Goal: Register for event/course: Sign up to attend an event or enroll in a course

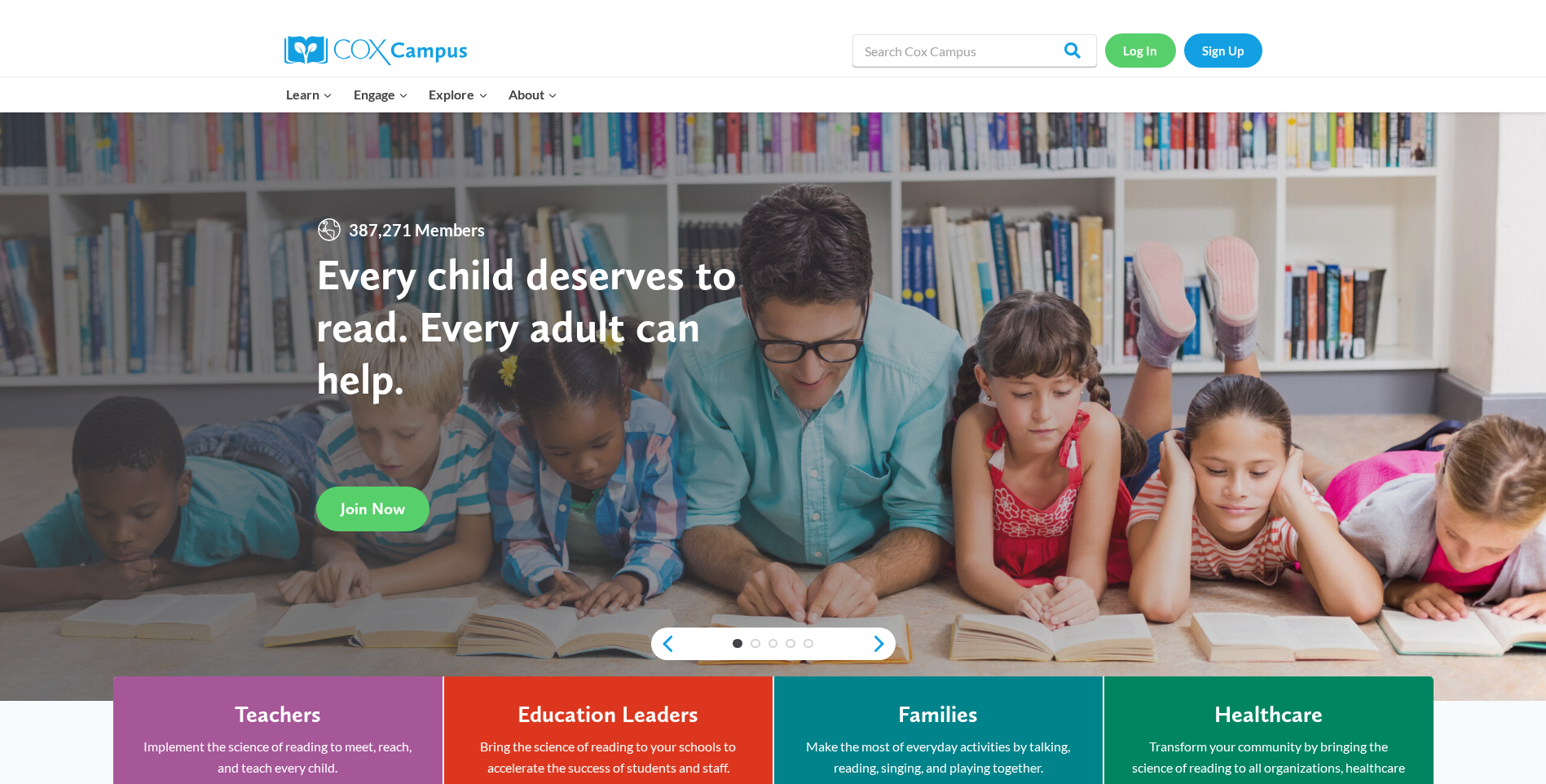
click at [1145, 44] on link "Log In" at bounding box center [1140, 49] width 71 height 33
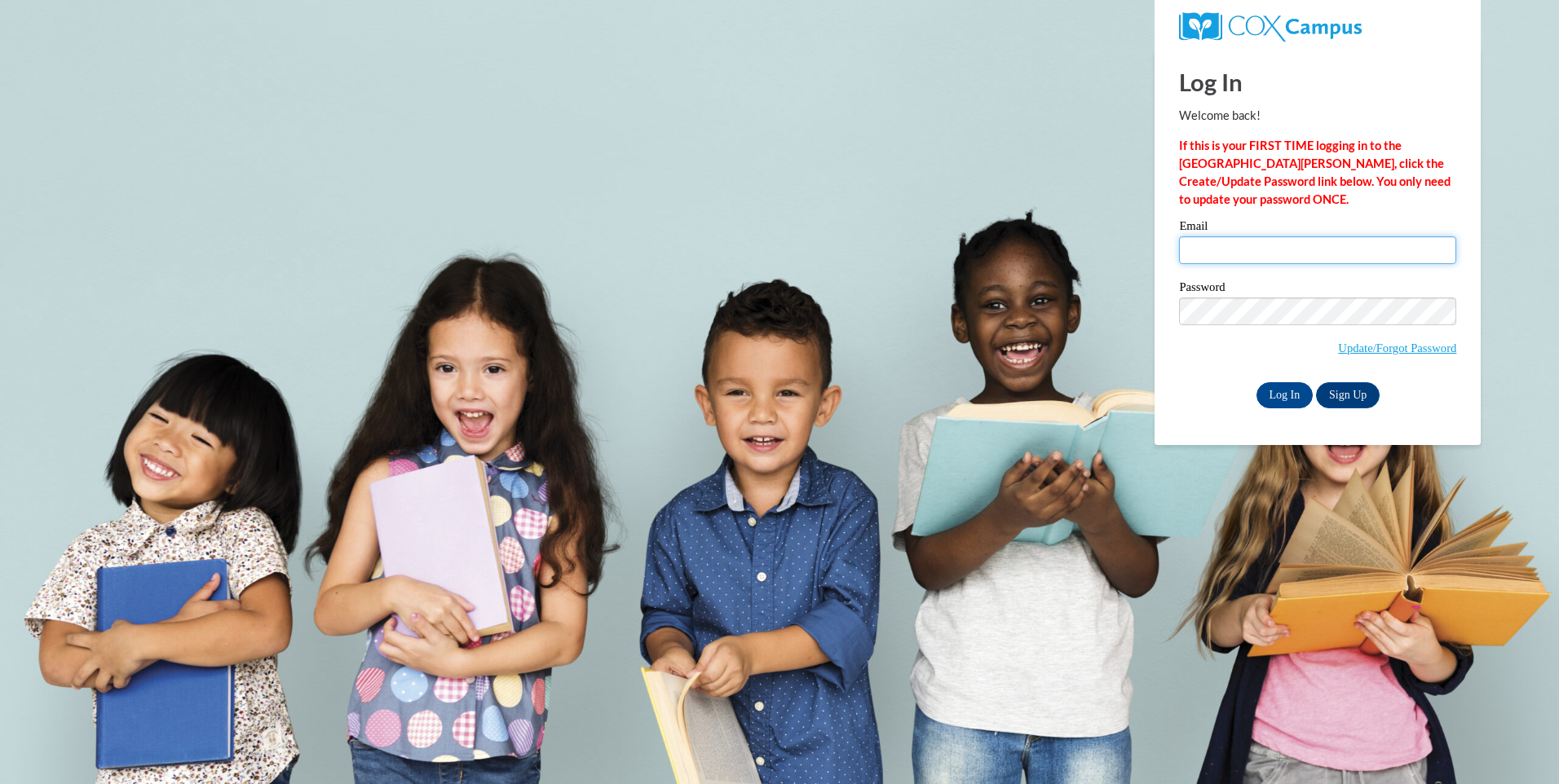
click at [1318, 251] on input "Email" at bounding box center [1318, 250] width 278 height 28
type input "[EMAIL_ADDRESS][DOMAIN_NAME]"
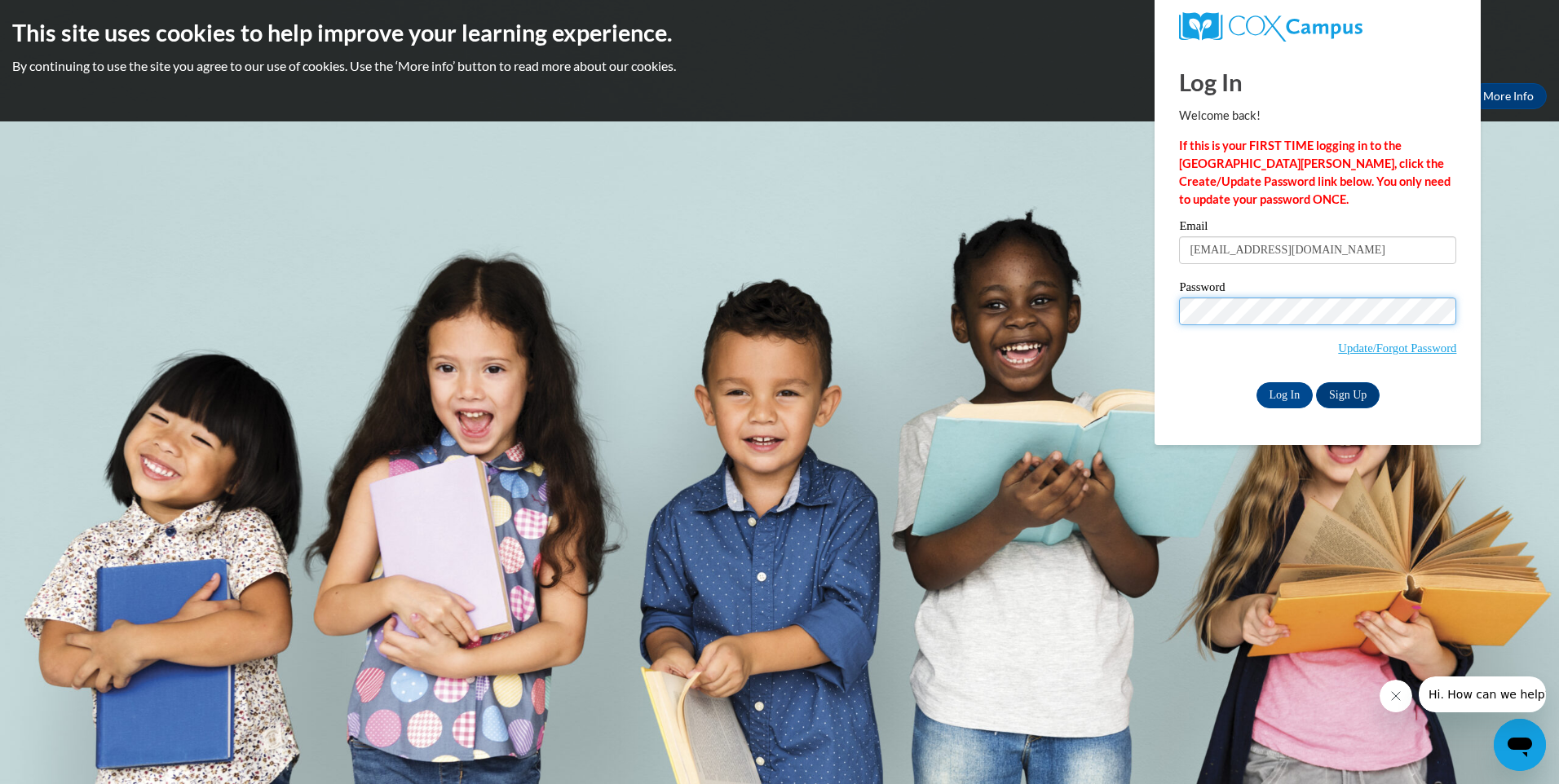
click at [1256, 382] on input "Log In" at bounding box center [1285, 395] width 57 height 26
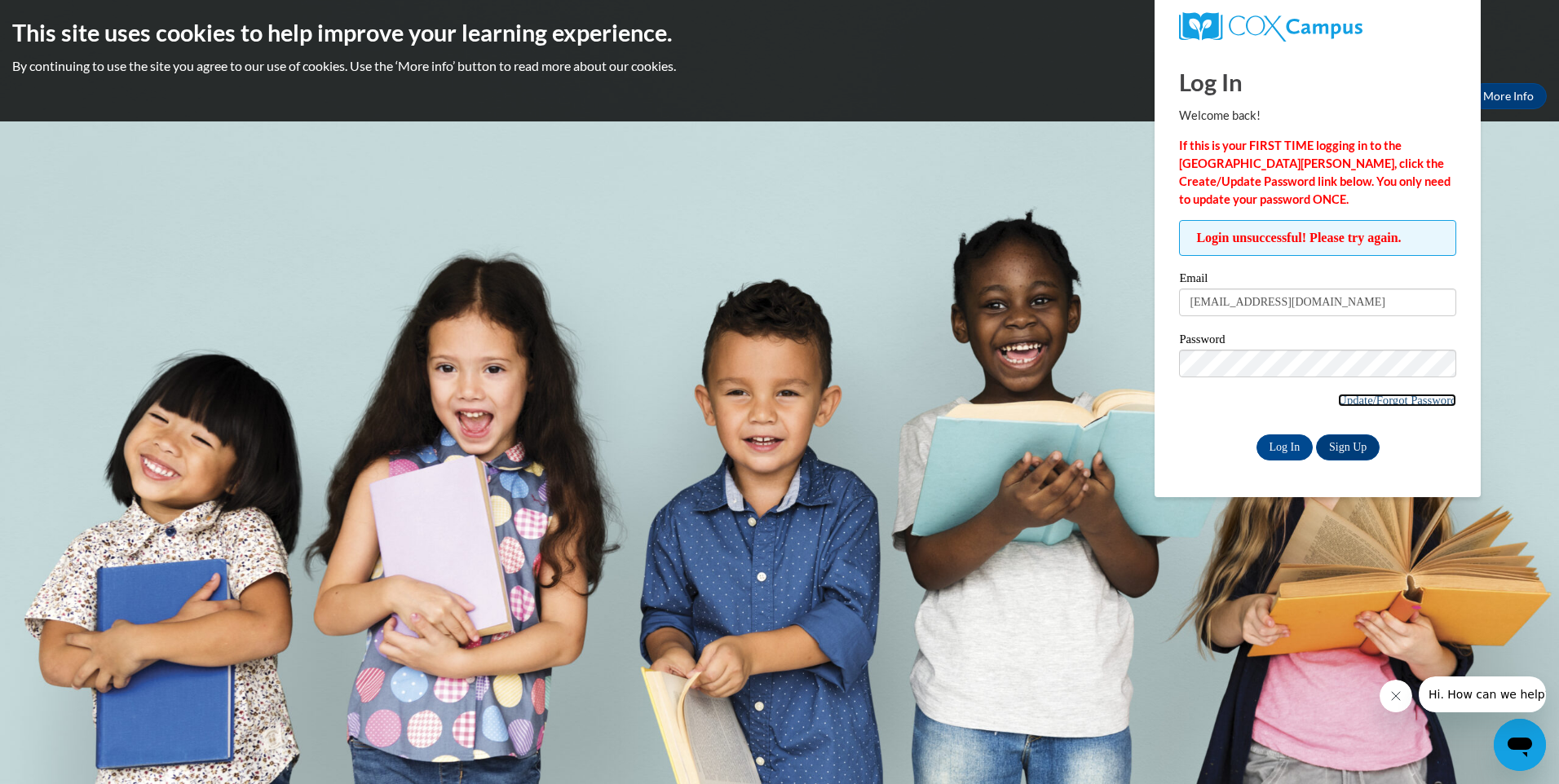
click at [1386, 396] on link "Update/Forgot Password" at bounding box center [1397, 400] width 118 height 13
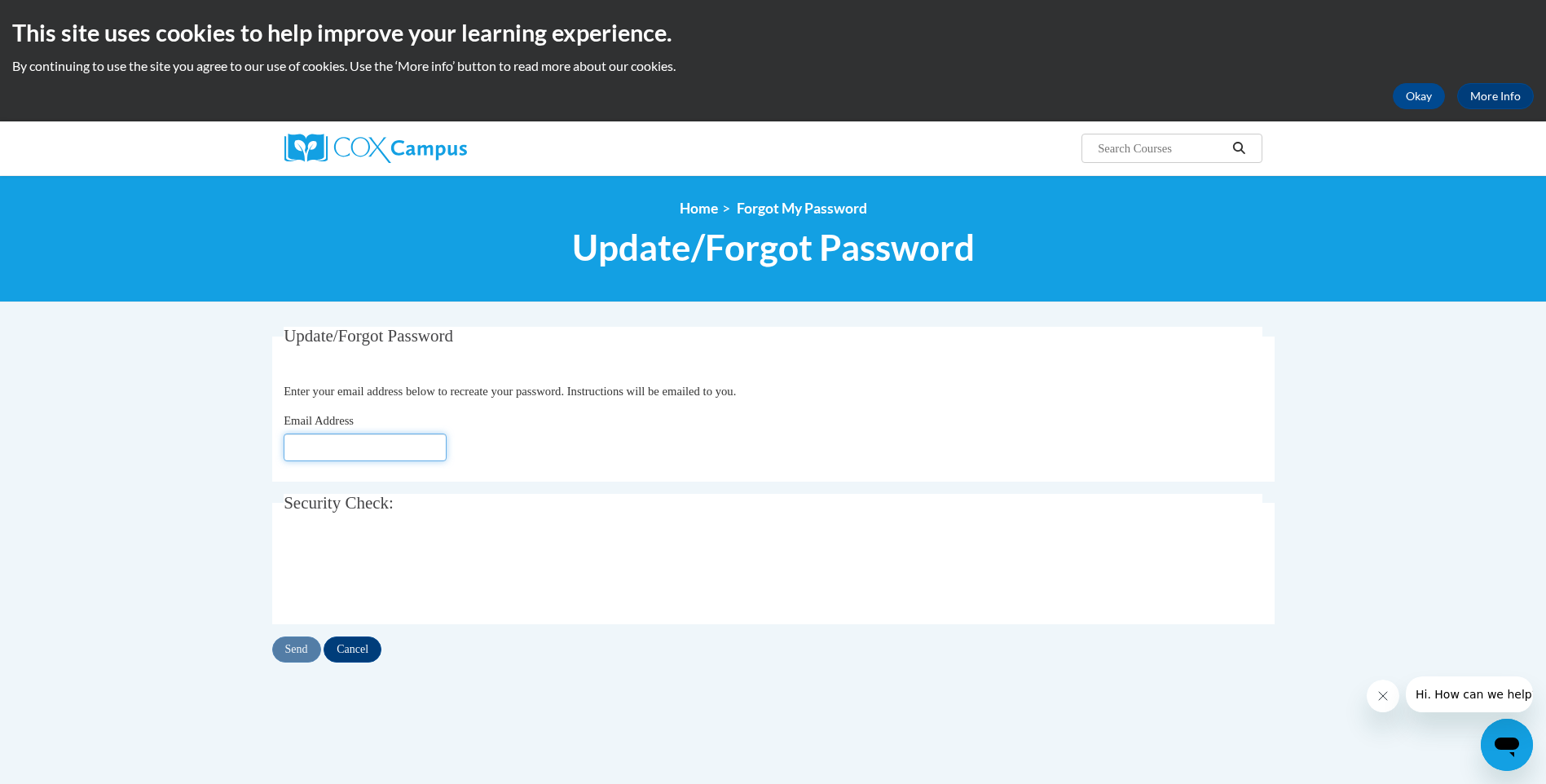
drag, startPoint x: 344, startPoint y: 446, endPoint x: 346, endPoint y: 456, distance: 10.2
click at [346, 456] on input "Email Address" at bounding box center [365, 447] width 163 height 28
type input "[EMAIL_ADDRESS][DOMAIN_NAME]"
click at [288, 660] on input "Send" at bounding box center [296, 649] width 49 height 26
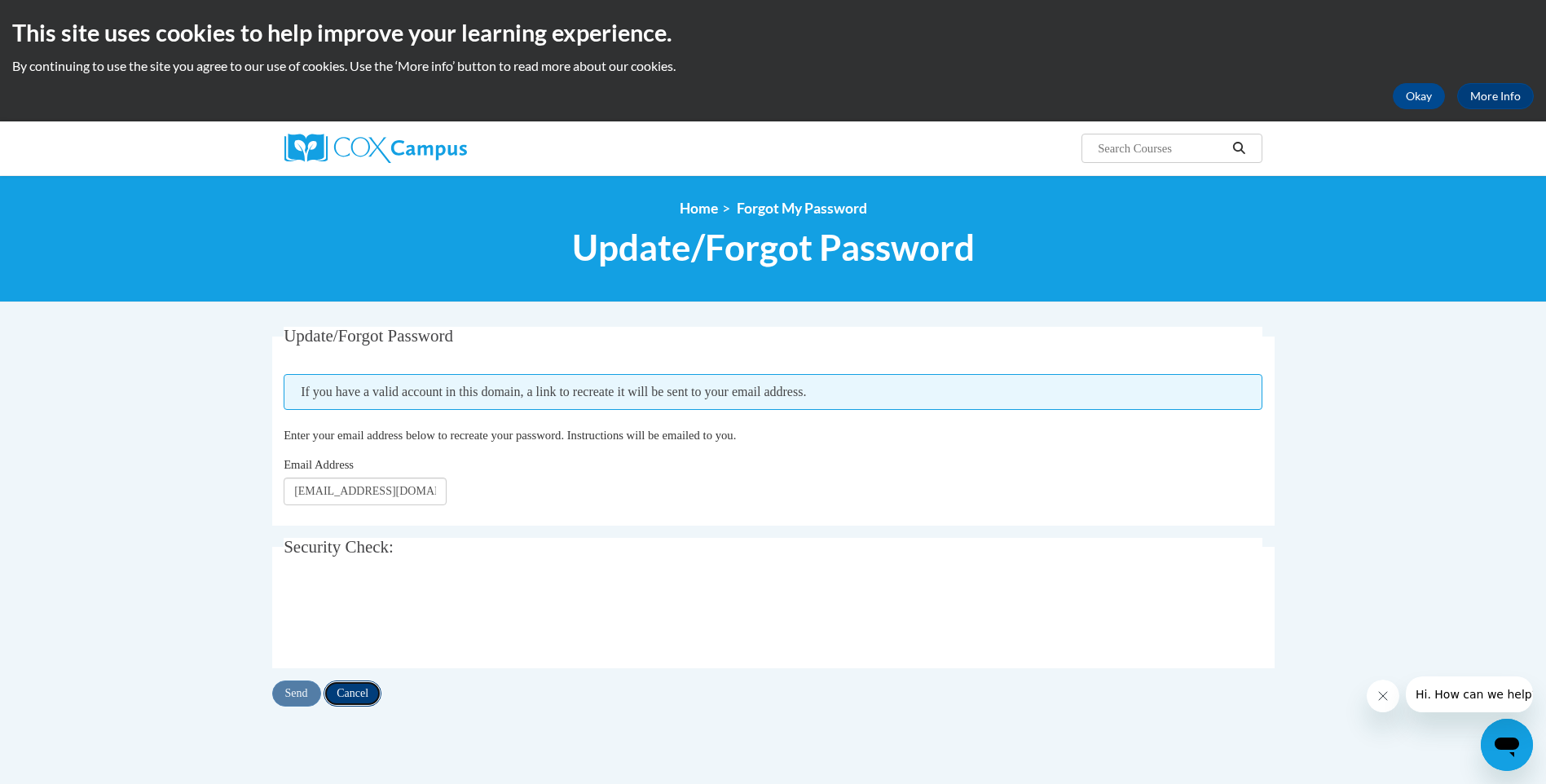
click at [360, 700] on input "Cancel" at bounding box center [352, 693] width 58 height 26
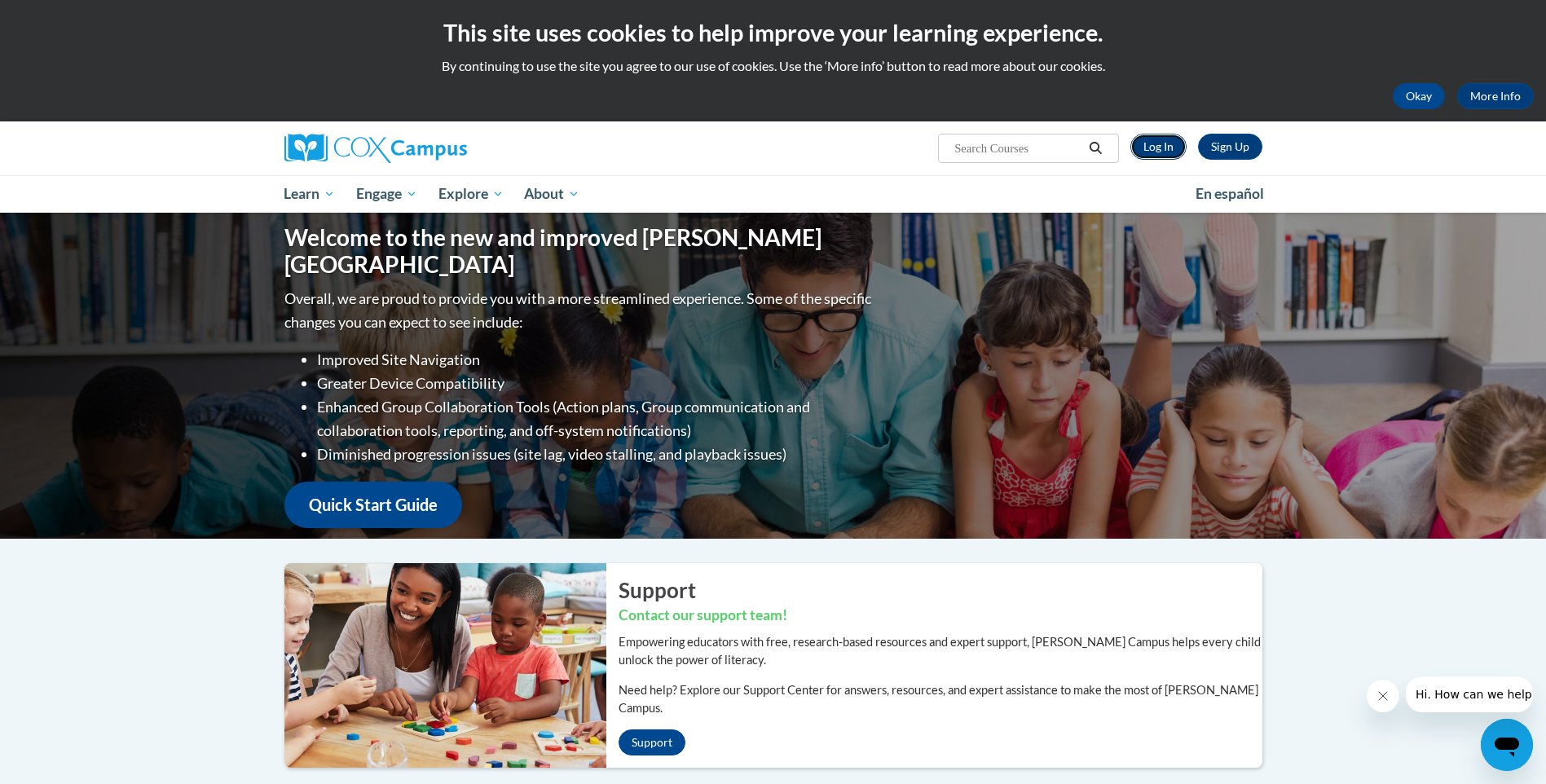
click at [1162, 142] on link "Log In" at bounding box center [1158, 146] width 56 height 26
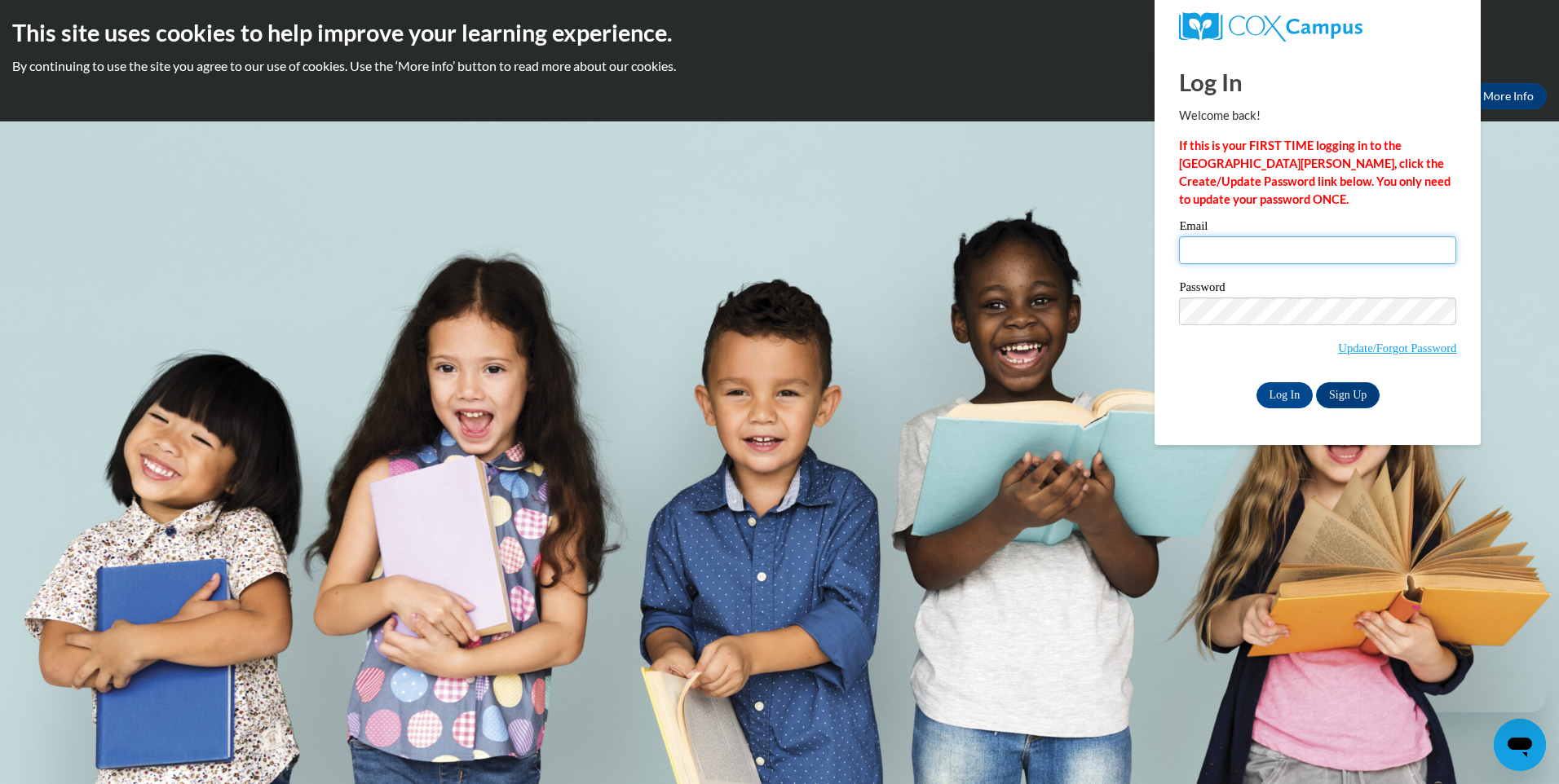
click at [1287, 243] on input "Email" at bounding box center [1318, 250] width 278 height 28
type input "Kerriablack14@gmail.com"
click at [1291, 396] on input "Log In" at bounding box center [1285, 395] width 57 height 26
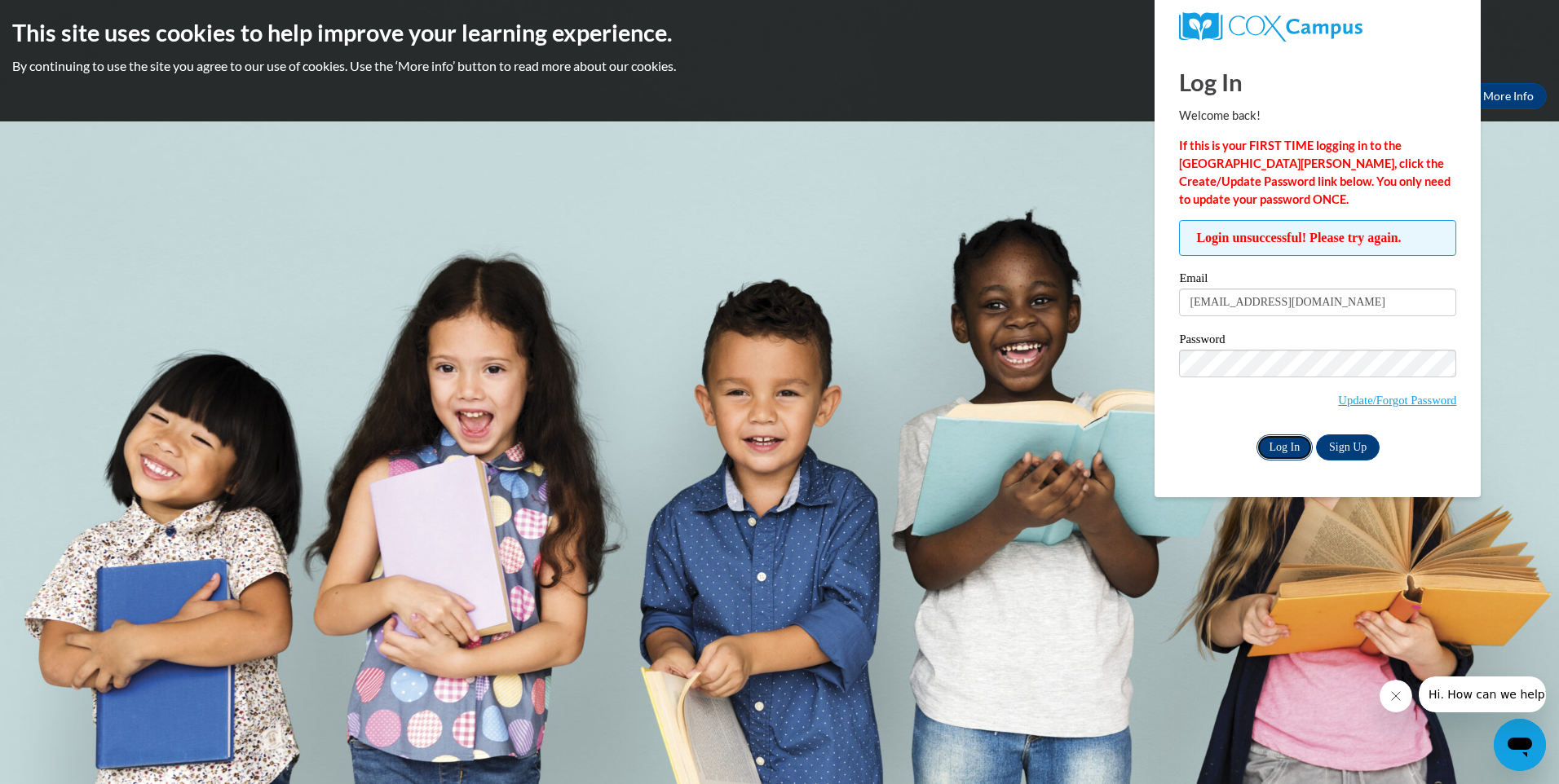
click at [1299, 434] on input "Log In" at bounding box center [1285, 447] width 57 height 26
click at [1256, 434] on input "Log In" at bounding box center [1285, 447] width 57 height 26
click at [1415, 404] on link "Update/Forgot Password" at bounding box center [1397, 400] width 118 height 13
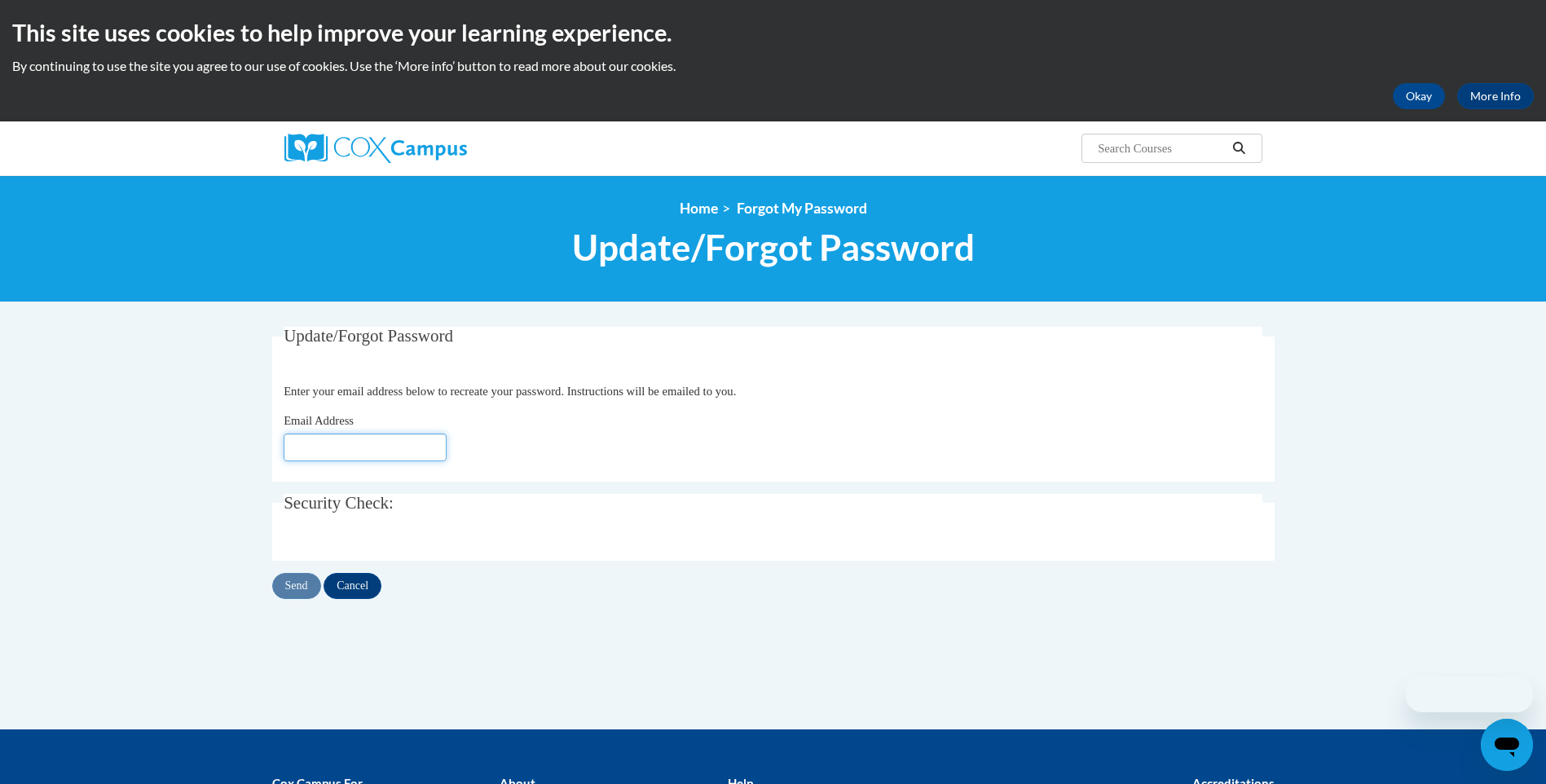
click at [349, 450] on input "Email Address" at bounding box center [365, 447] width 163 height 28
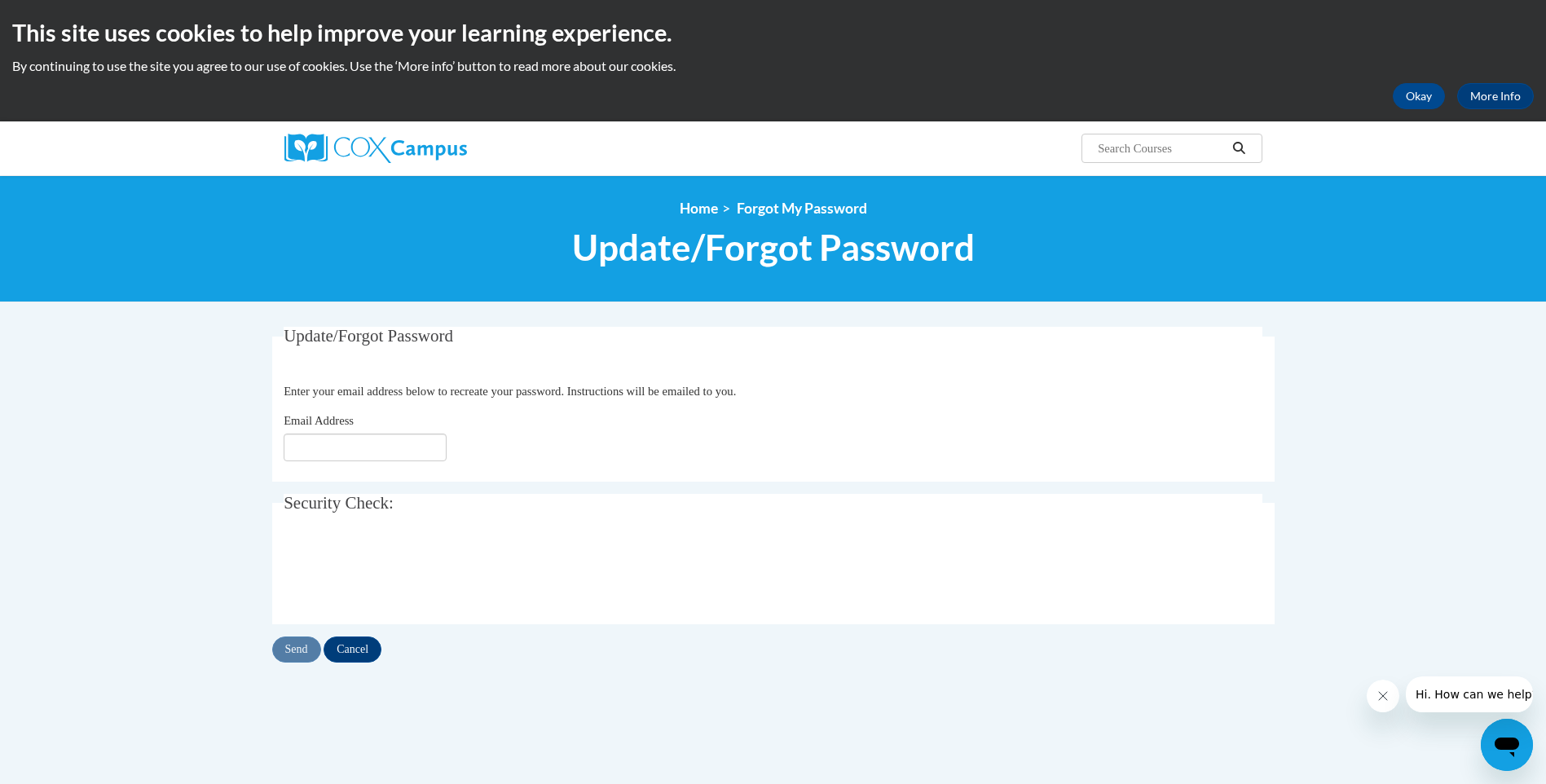
click at [350, 427] on span "Email Address" at bounding box center [319, 421] width 70 height 13
click at [350, 433] on input "Email Address" at bounding box center [365, 447] width 163 height 28
click at [345, 449] on input "Email Address" at bounding box center [365, 447] width 163 height 28
type input "[EMAIL_ADDRESS][DOMAIN_NAME]"
click at [302, 655] on input "Send" at bounding box center [296, 649] width 49 height 26
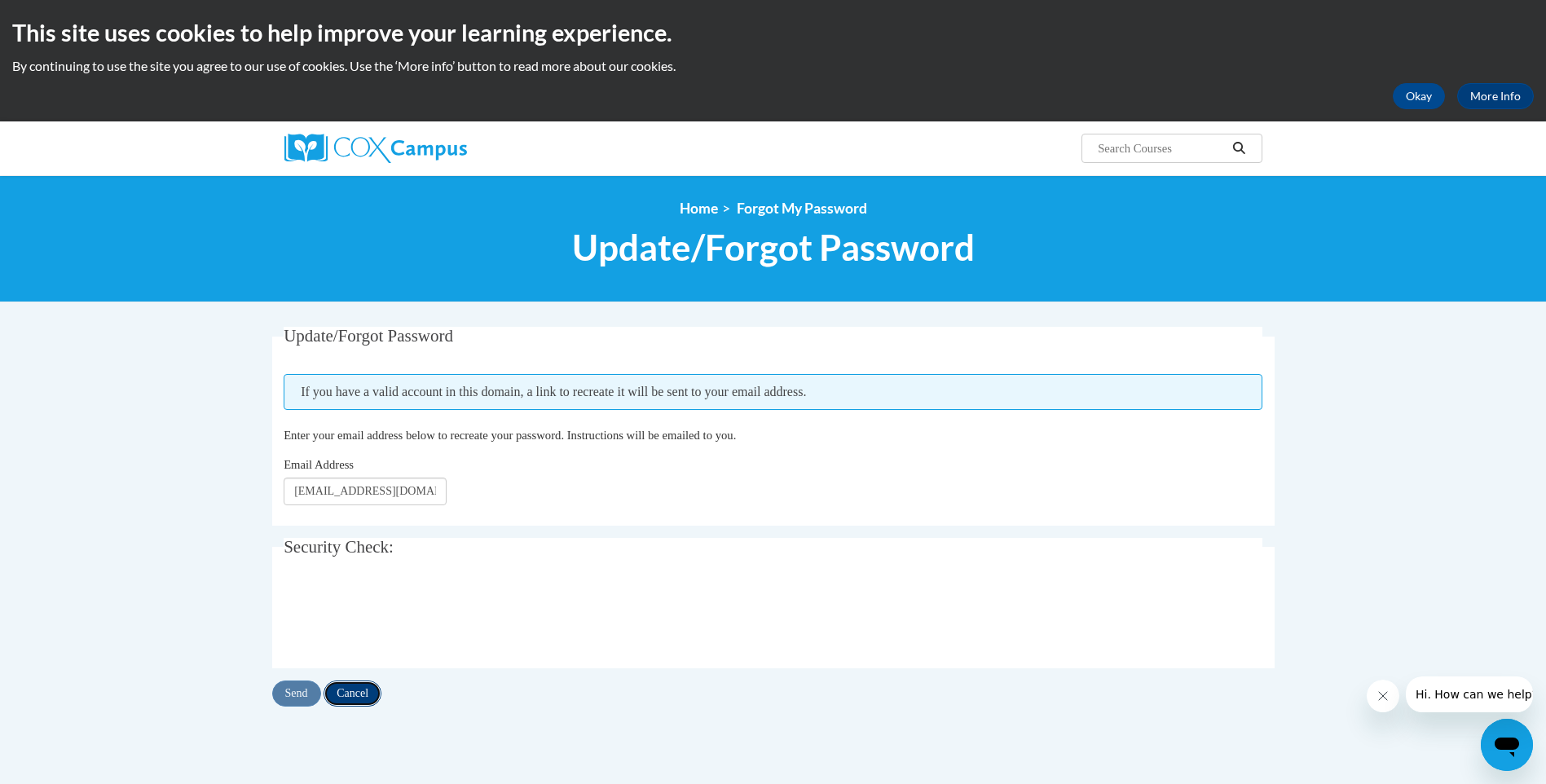
click at [372, 692] on input "Cancel" at bounding box center [352, 693] width 58 height 26
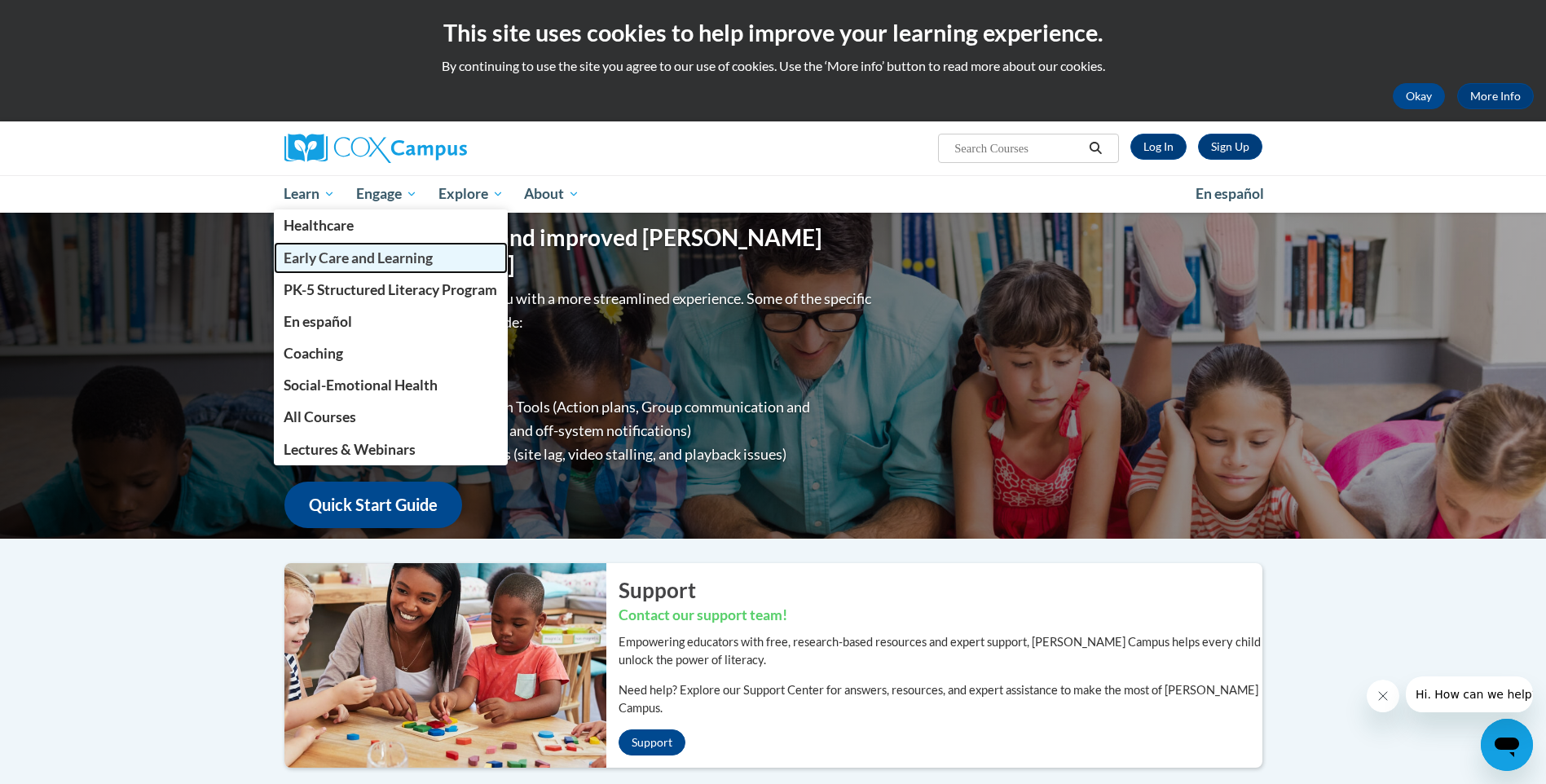
click at [408, 260] on span "Early Care and Learning" at bounding box center [358, 258] width 149 height 17
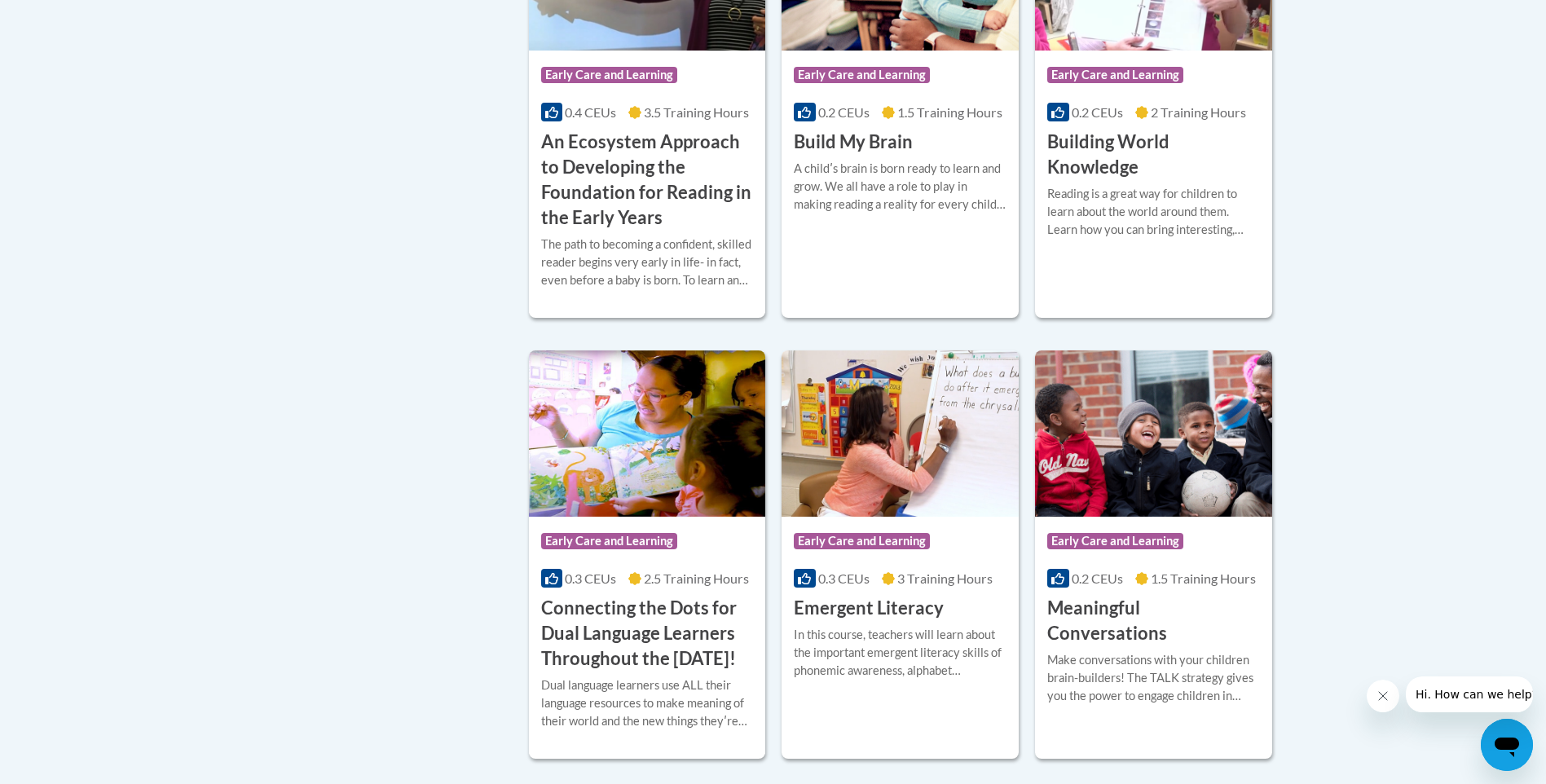
scroll to position [652, 0]
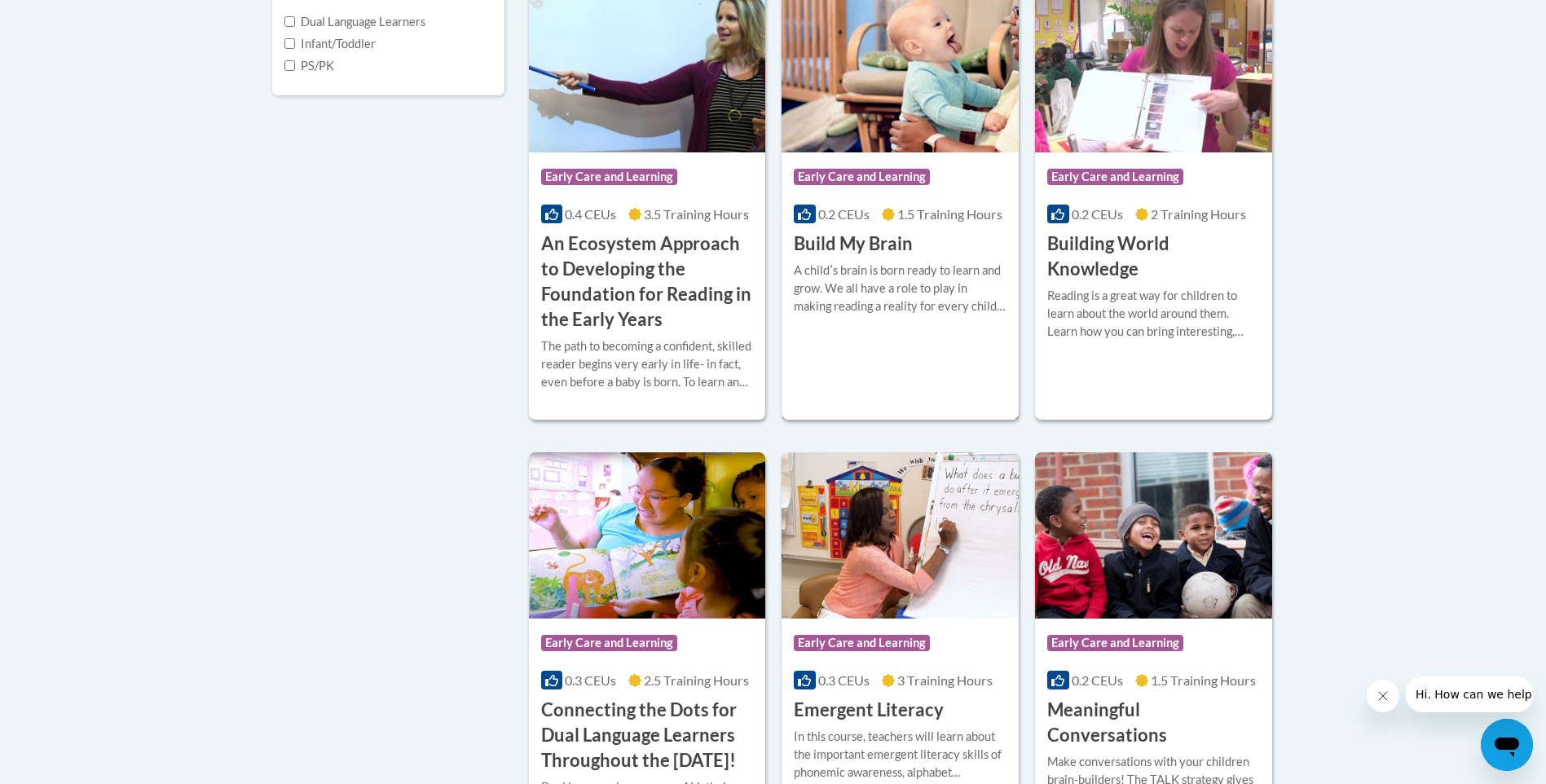
click at [945, 92] on img at bounding box center [900, 70] width 237 height 166
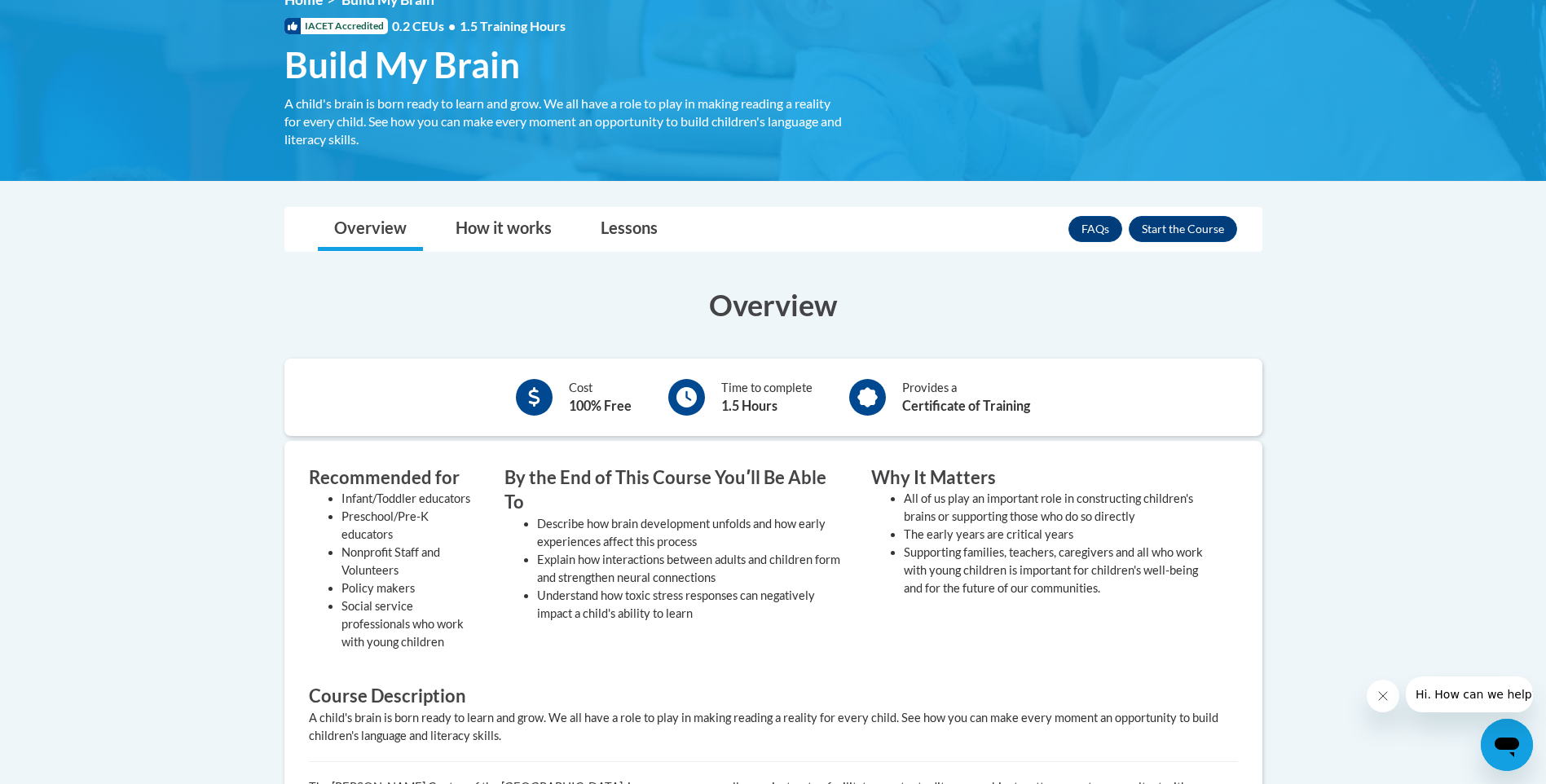
scroll to position [244, 0]
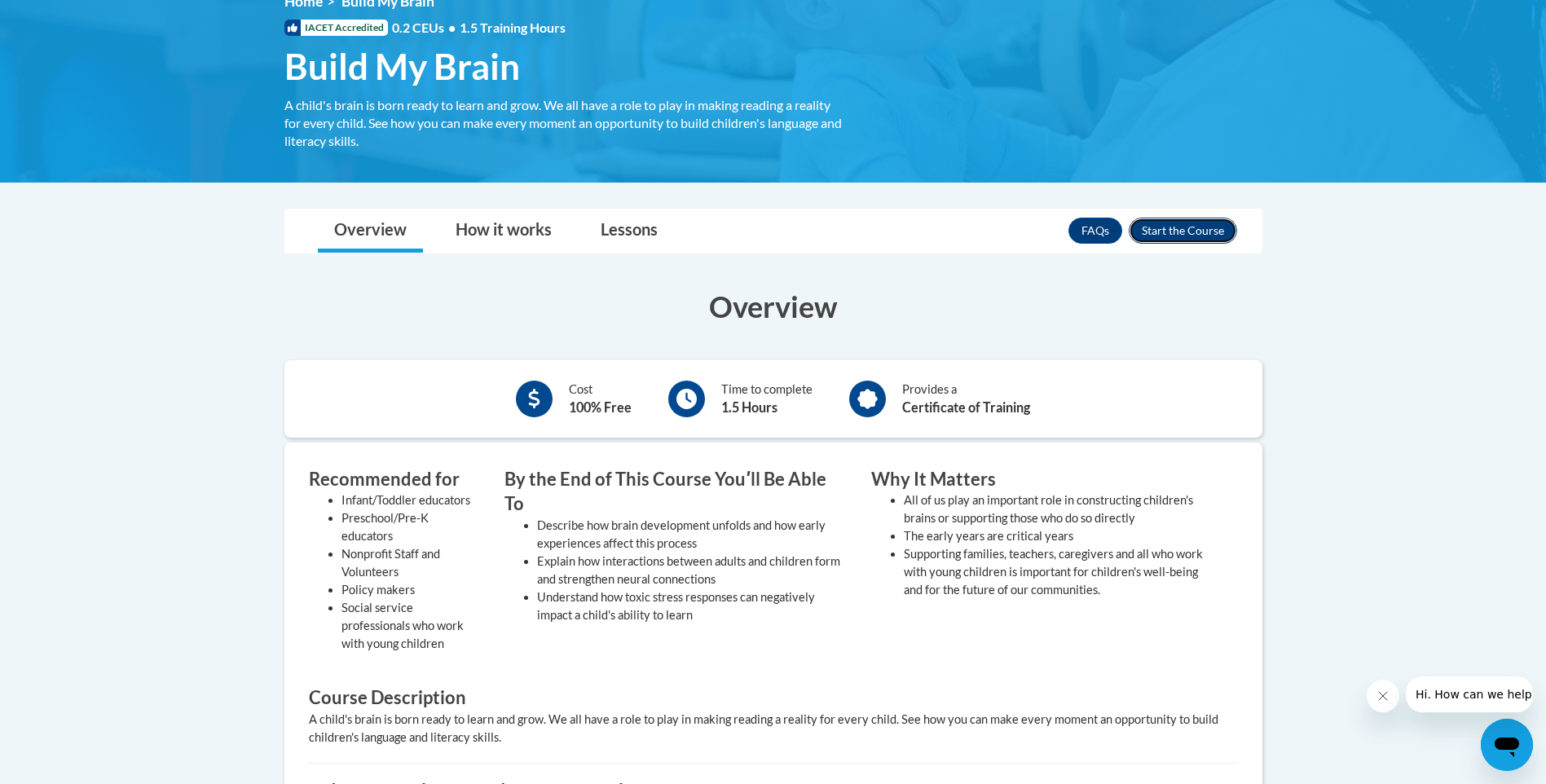
click at [1207, 235] on button "Enroll" at bounding box center [1183, 230] width 108 height 26
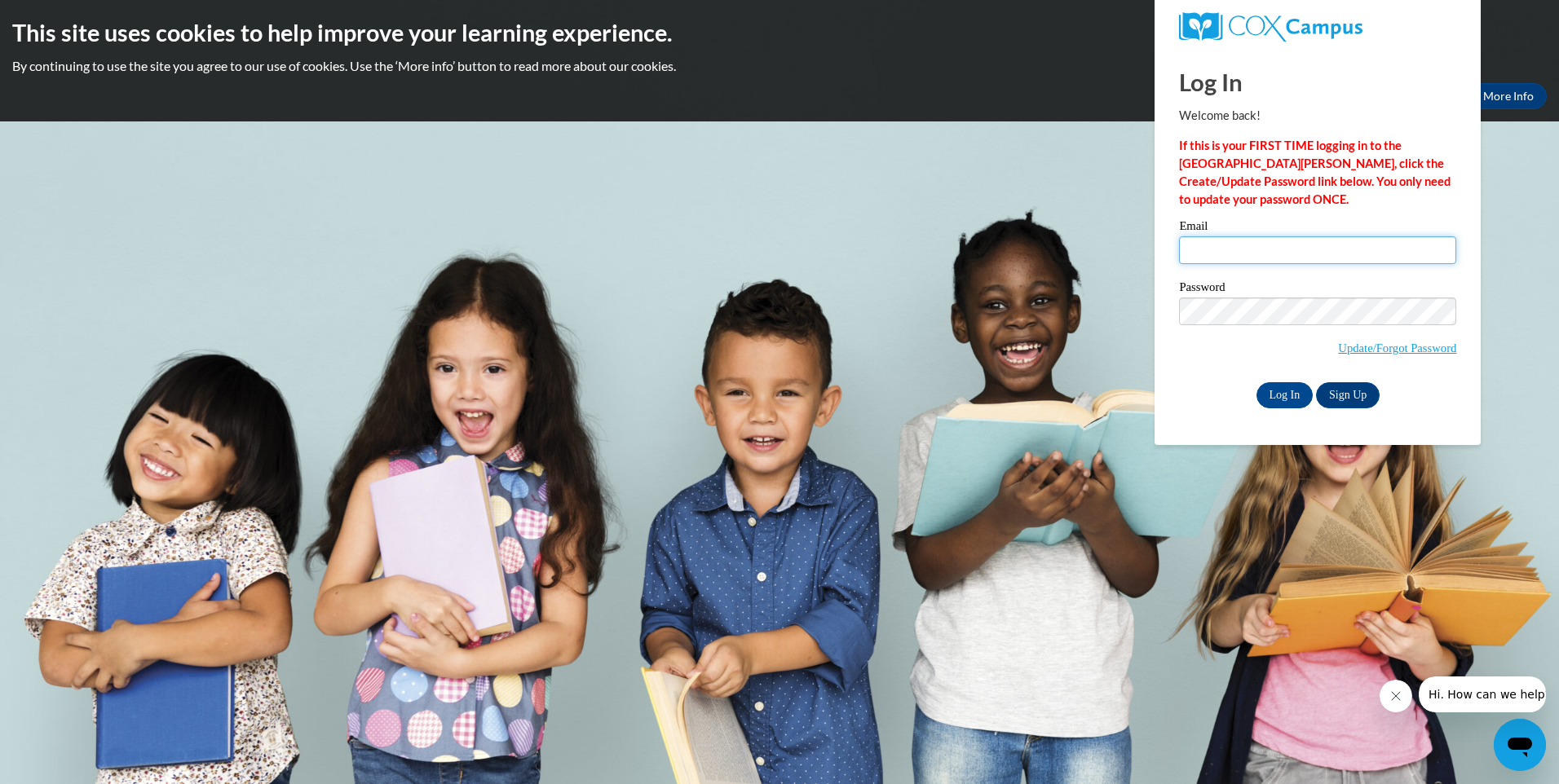
click at [1267, 251] on input "Email" at bounding box center [1318, 250] width 278 height 28
type input "[EMAIL_ADDRESS][DOMAIN_NAME]"
click at [1256, 382] on input "Log In" at bounding box center [1285, 395] width 57 height 26
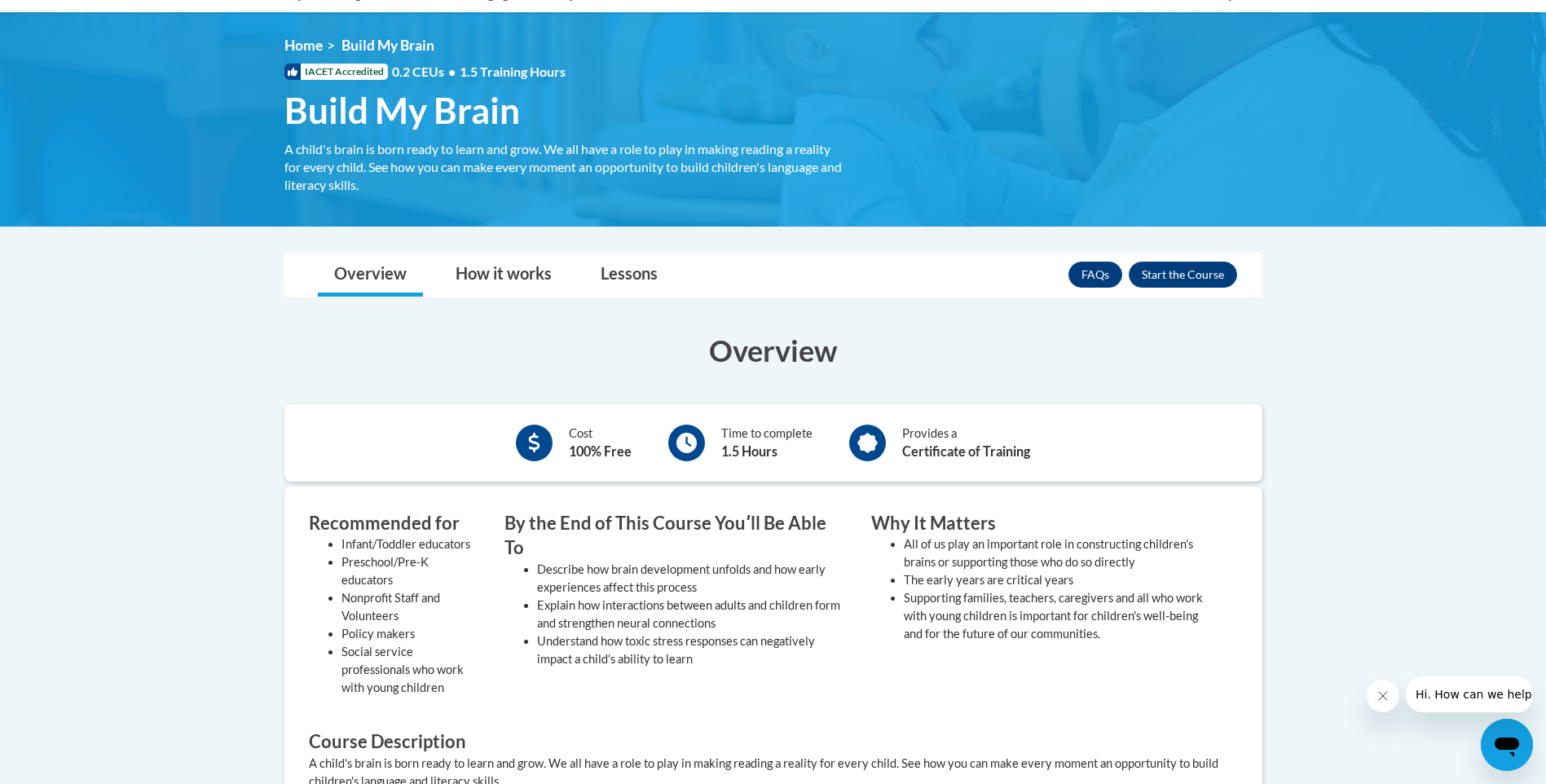
scroll to position [163, 0]
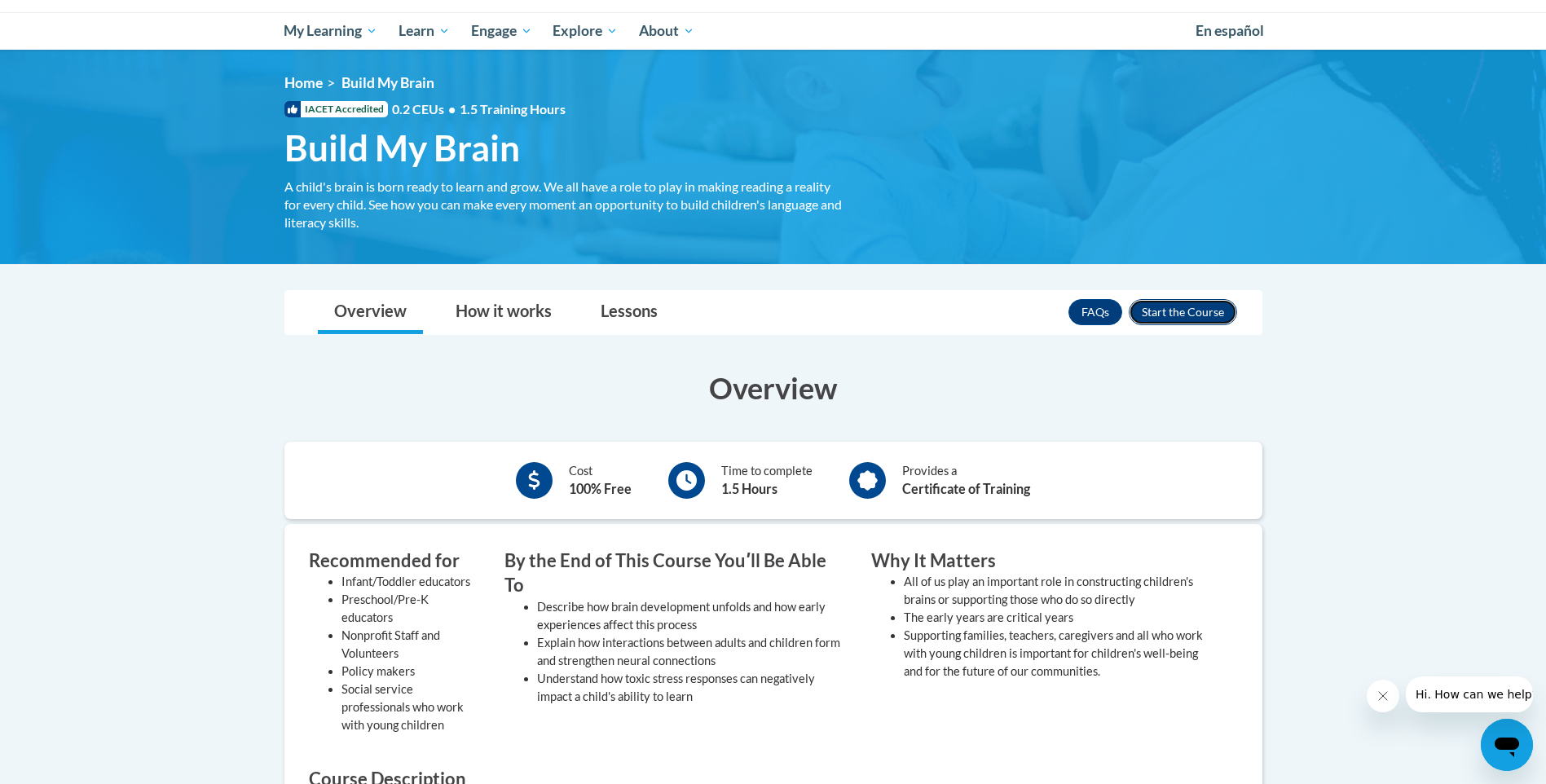
click at [1199, 311] on button "Enroll" at bounding box center [1183, 311] width 108 height 26
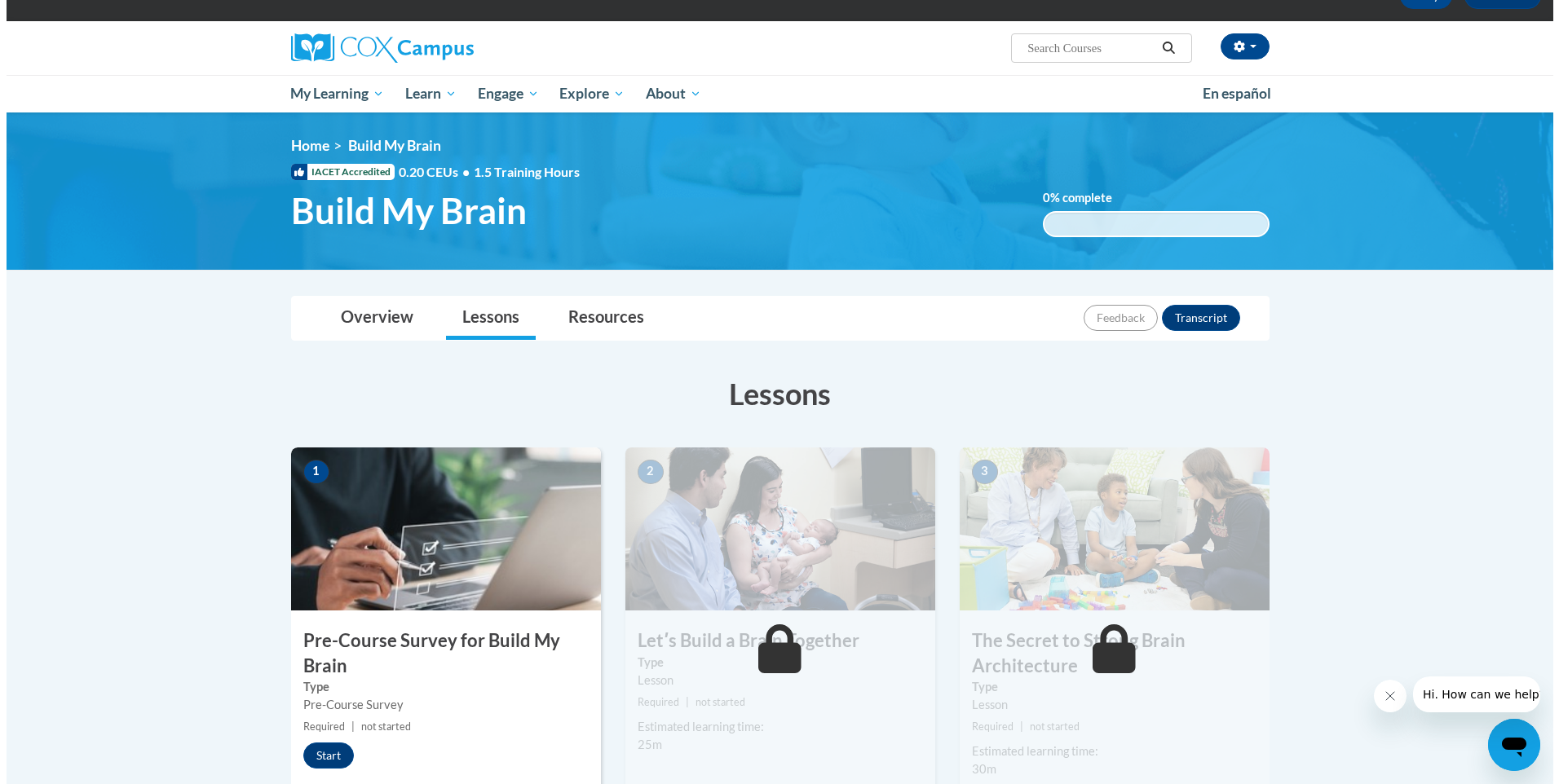
scroll to position [326, 0]
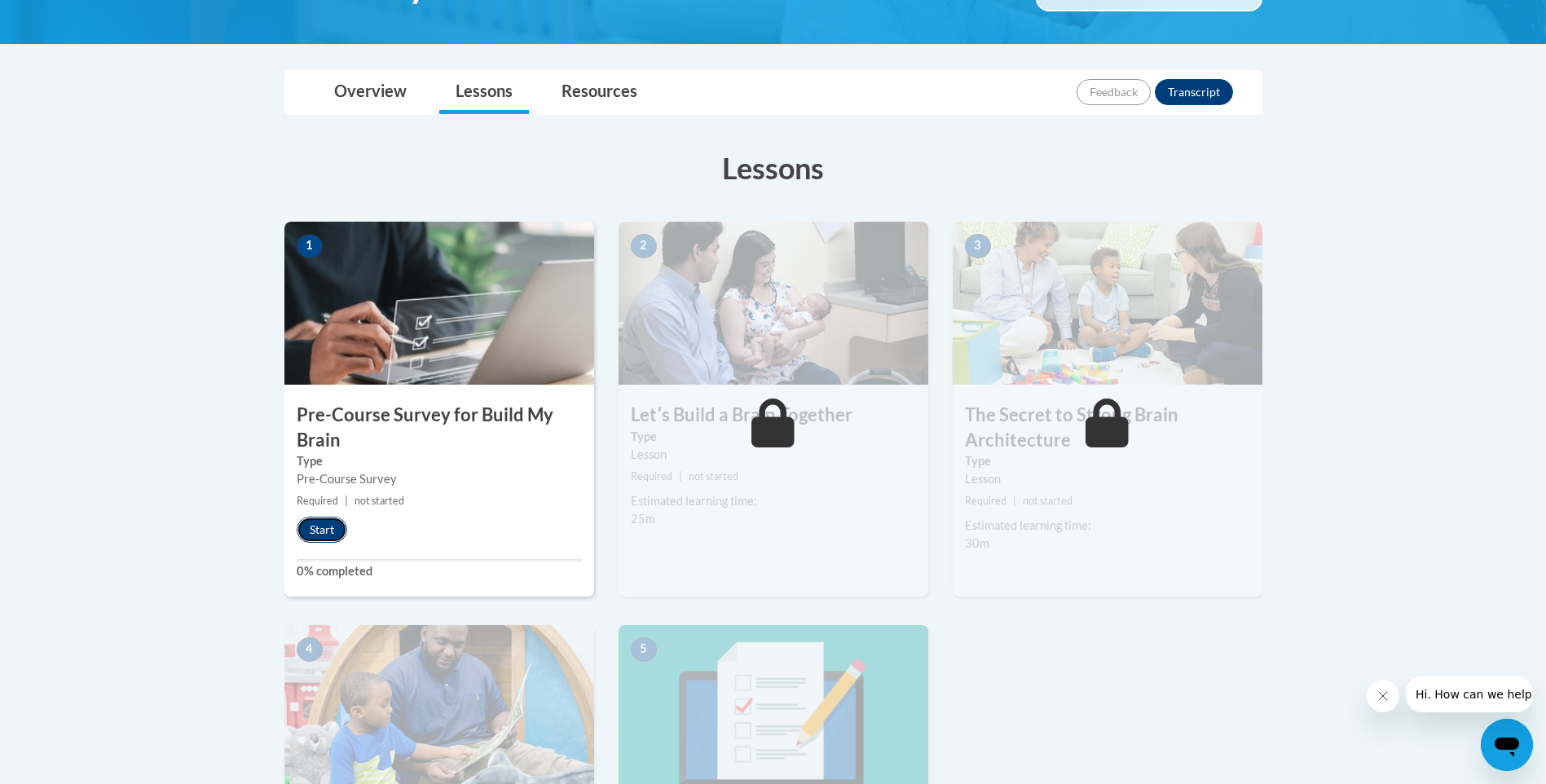
click at [311, 533] on button "Start" at bounding box center [321, 529] width 50 height 26
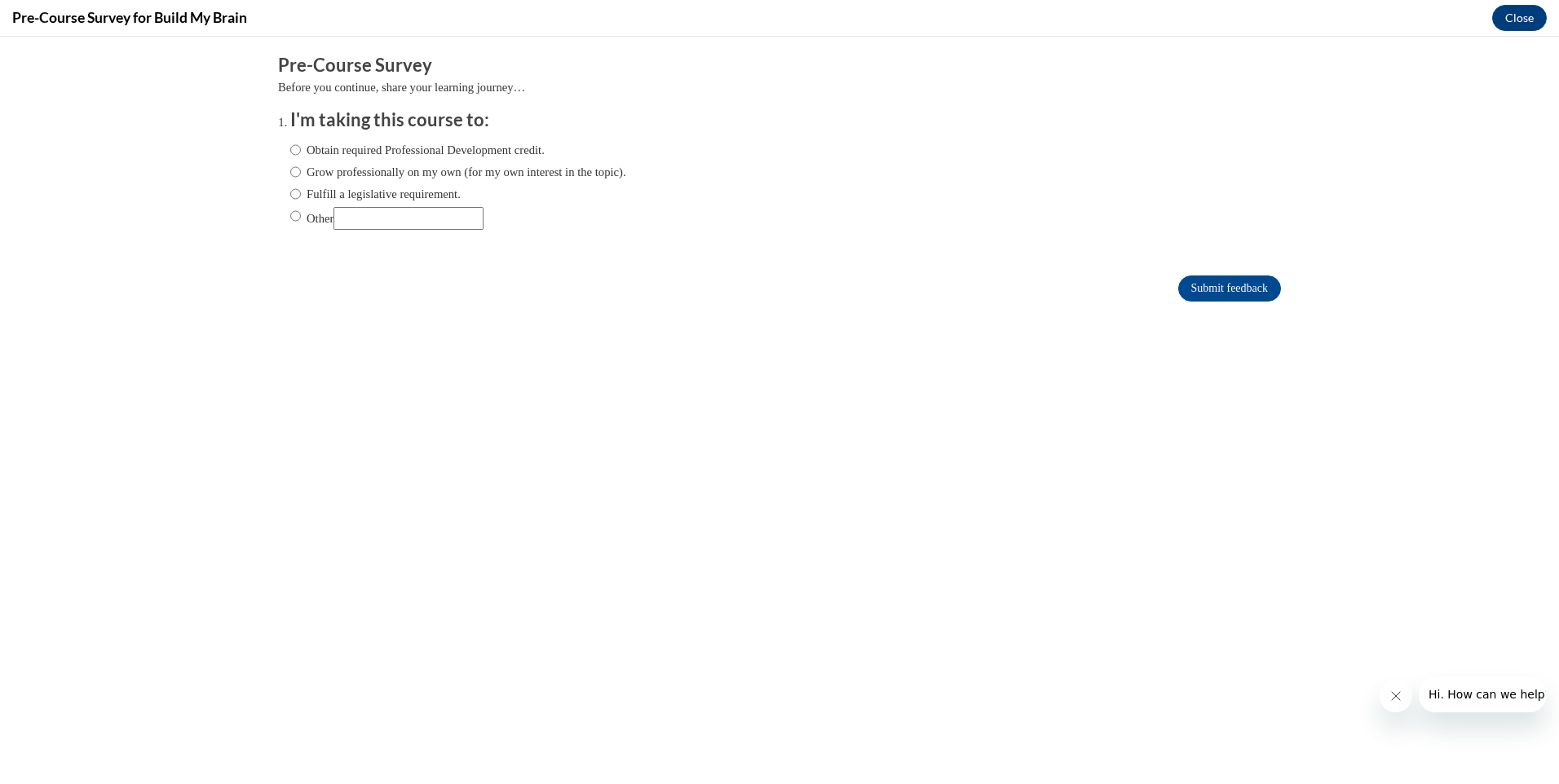
scroll to position [0, 0]
click at [347, 142] on label "Obtain required Professional Development credit." at bounding box center [417, 150] width 254 height 18
click at [301, 142] on input "Obtain required Professional Development credit." at bounding box center [296, 150] width 11 height 18
radio input "true"
click at [1230, 285] on input "Submit feedback" at bounding box center [1229, 288] width 103 height 26
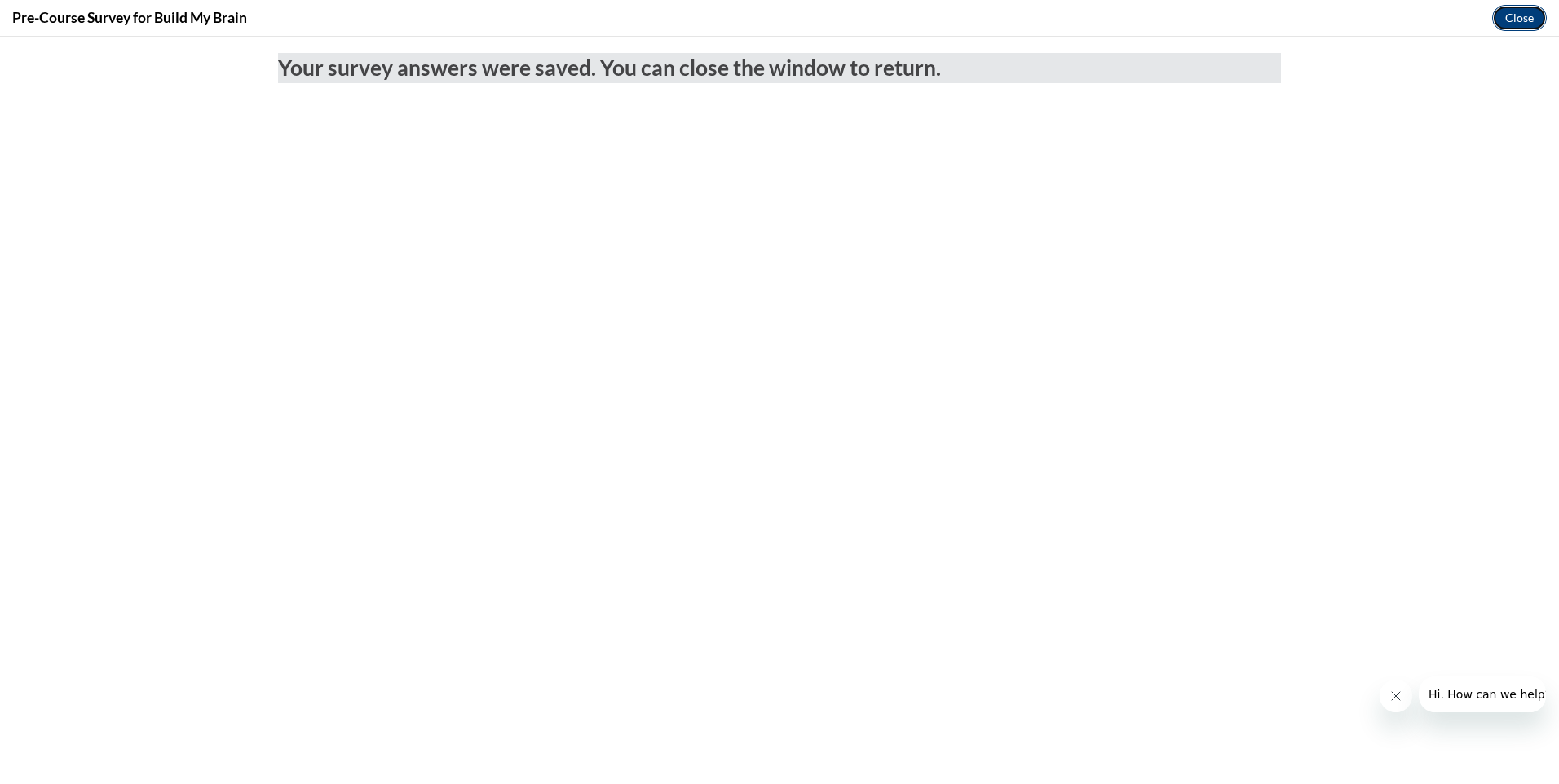
click at [1532, 21] on button "Close" at bounding box center [1519, 17] width 55 height 26
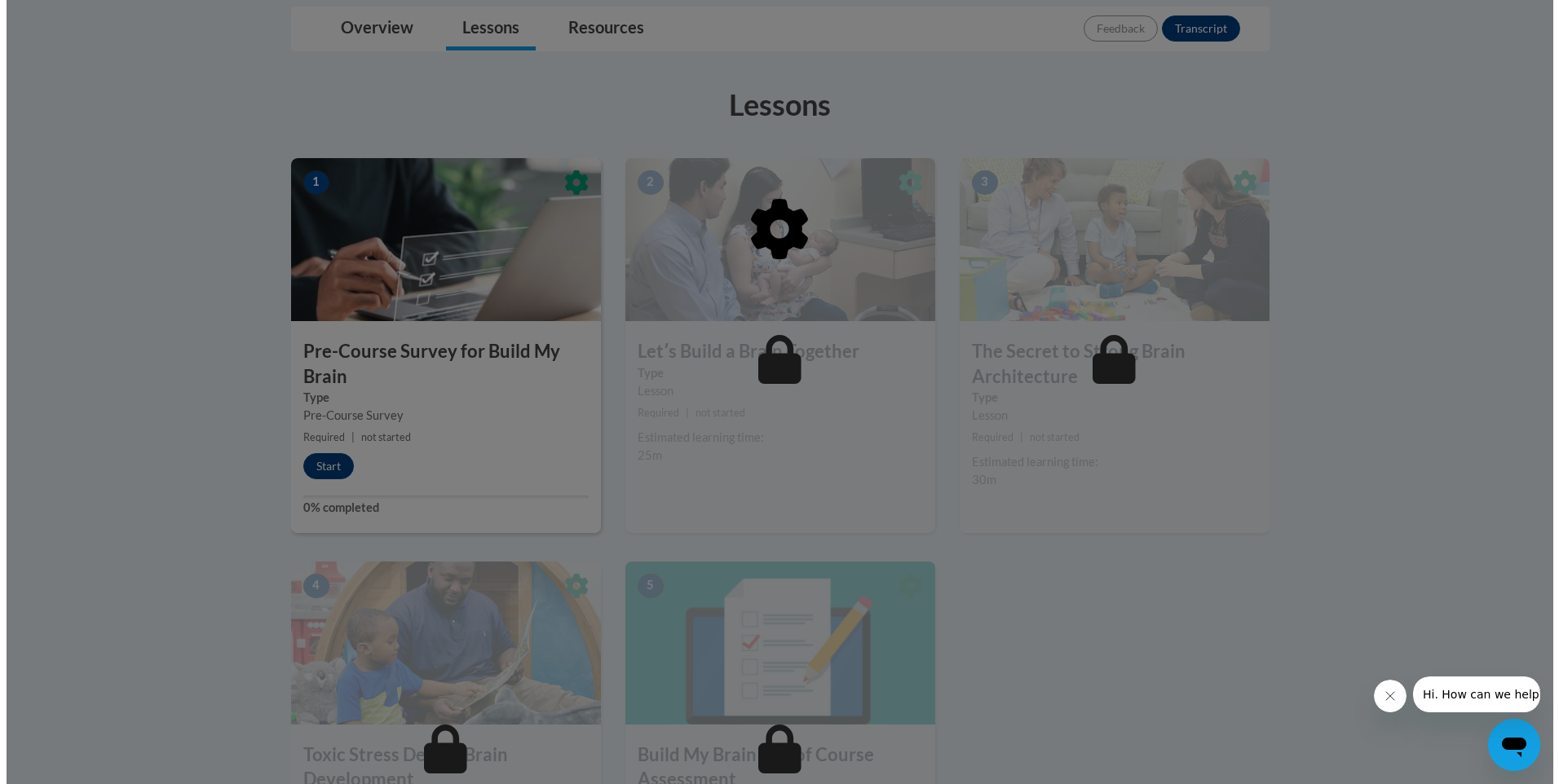
scroll to position [361, 0]
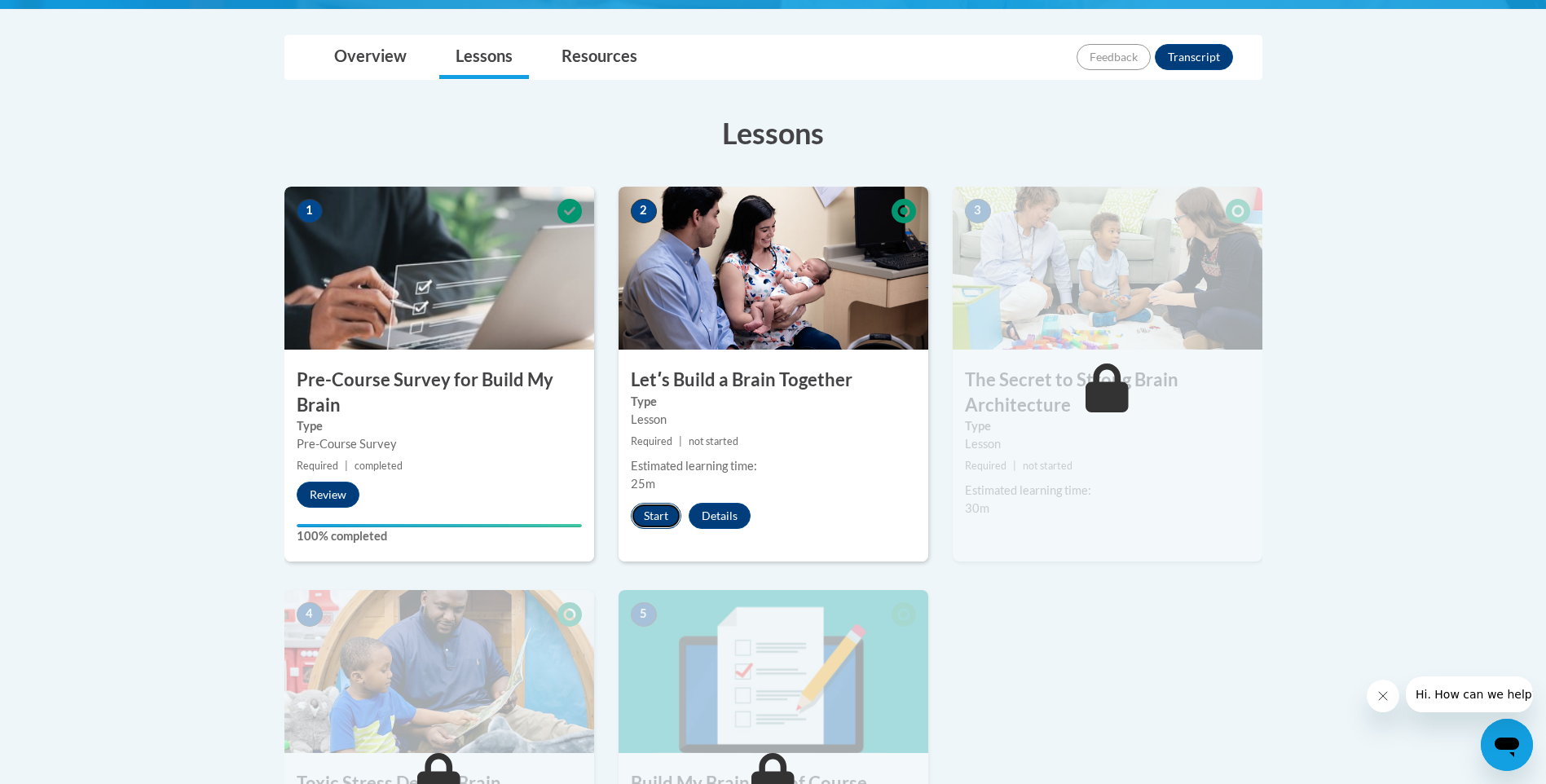
click at [647, 518] on button "Start" at bounding box center [656, 516] width 50 height 26
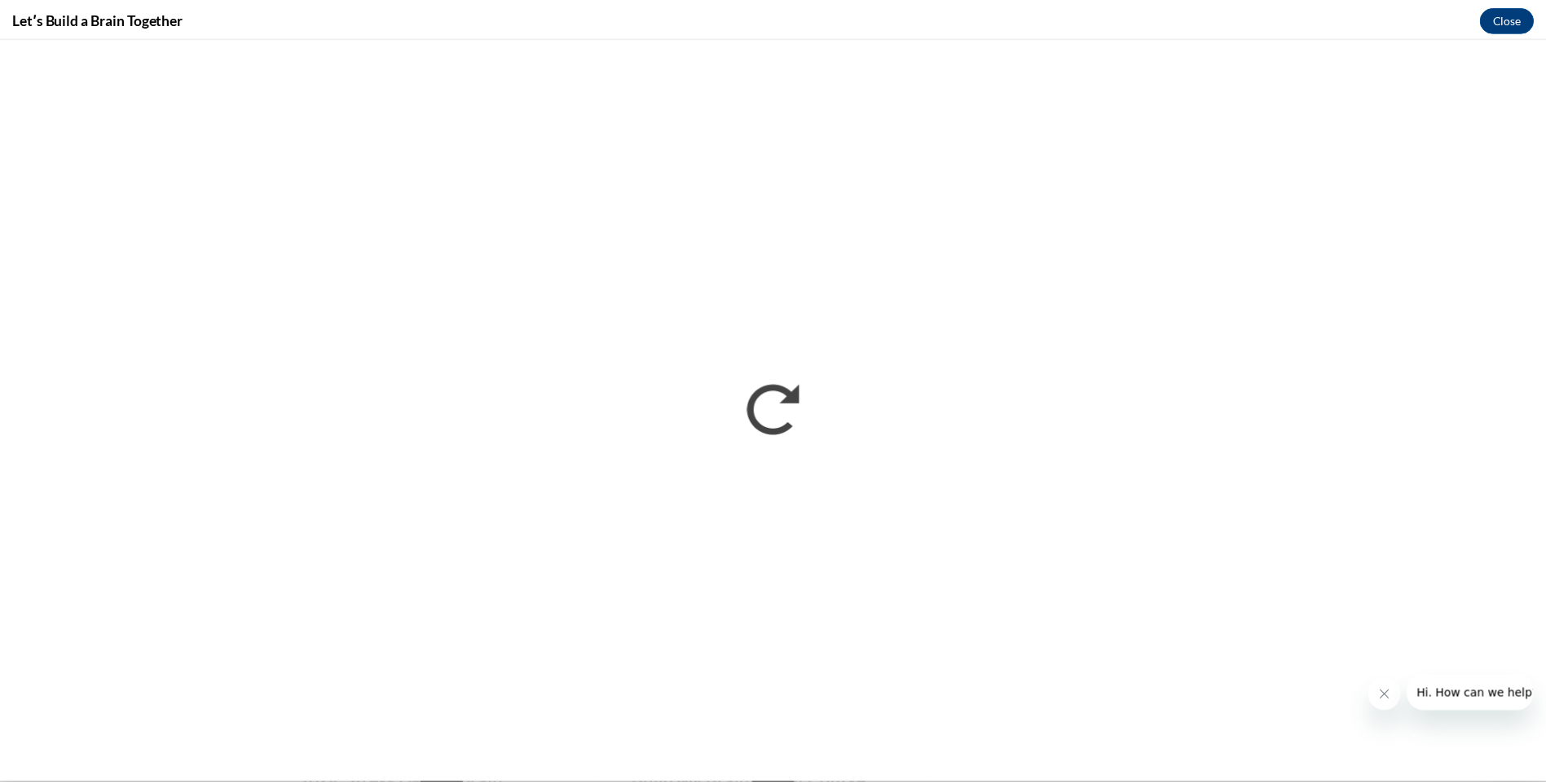
scroll to position [0, 0]
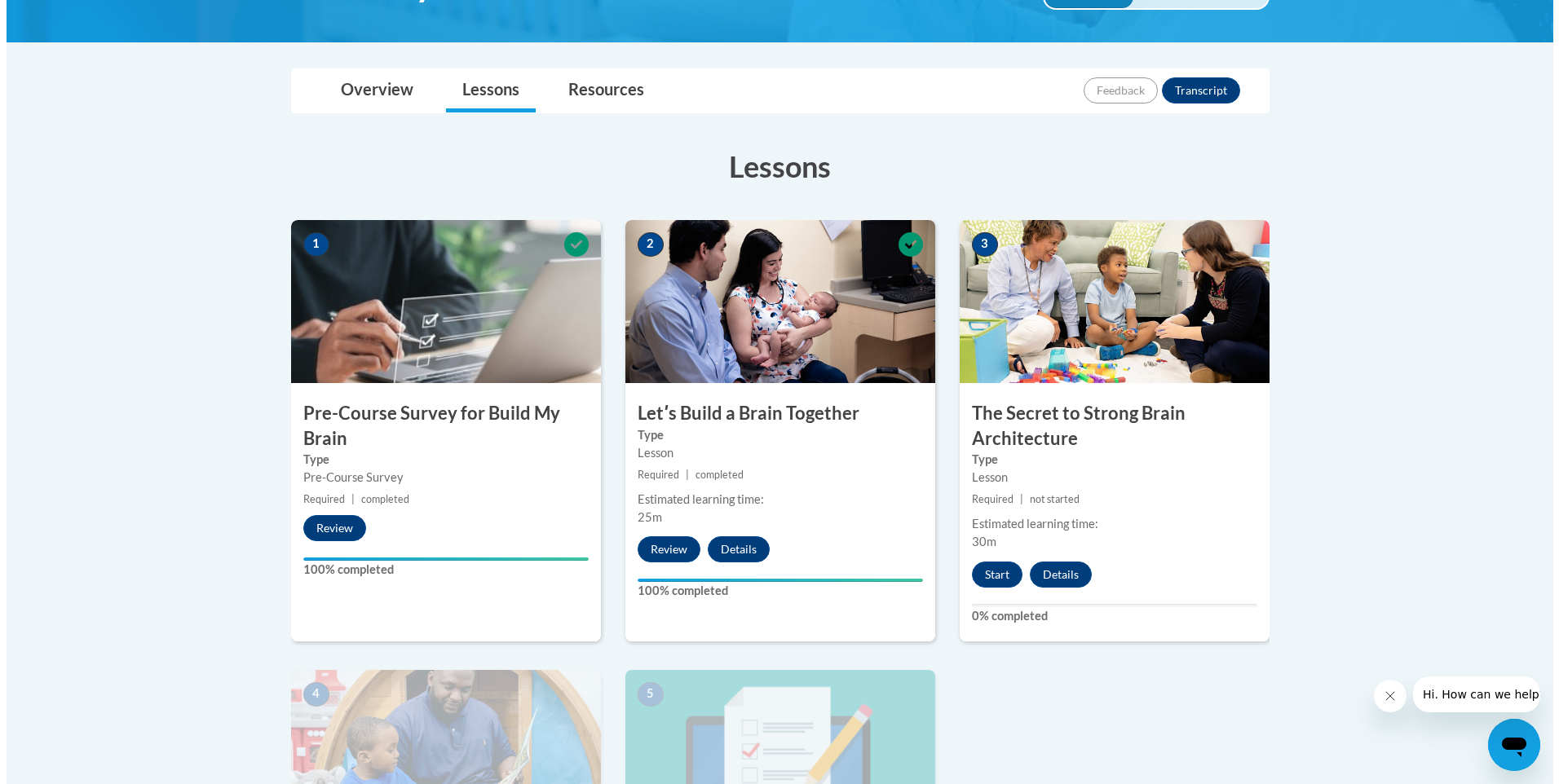
scroll to position [326, 0]
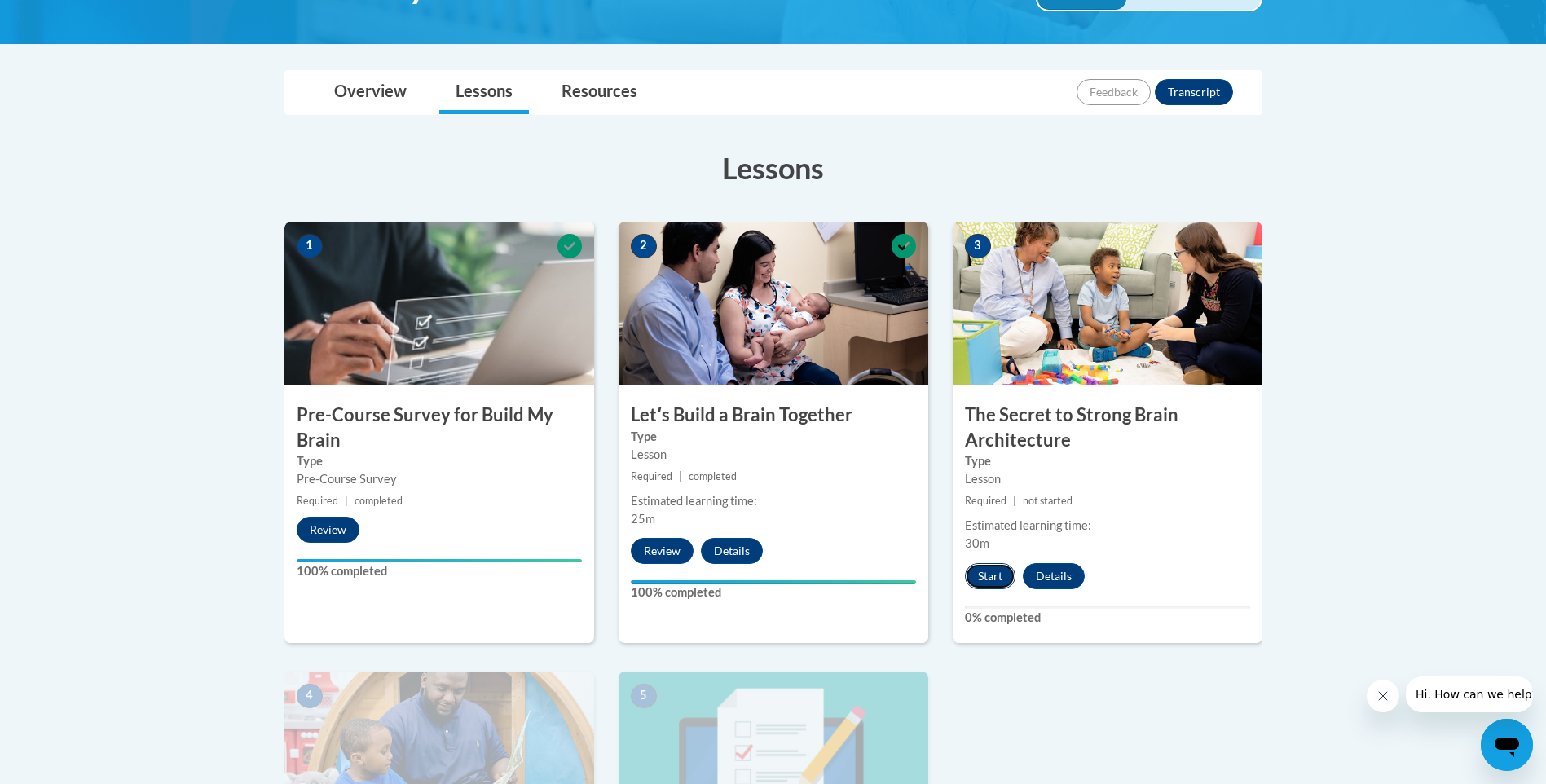
click at [991, 577] on button "Start" at bounding box center [990, 575] width 50 height 26
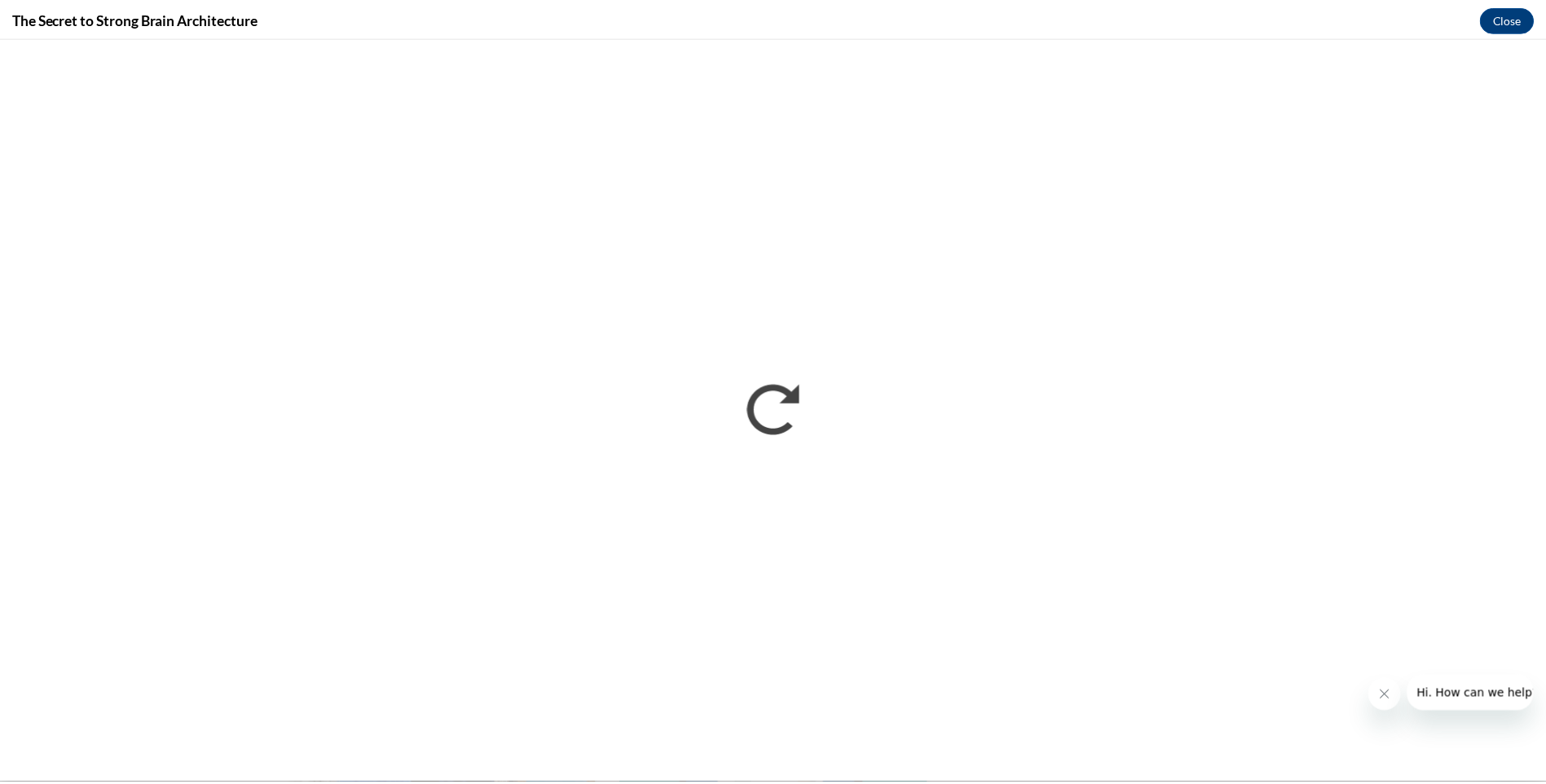
scroll to position [0, 0]
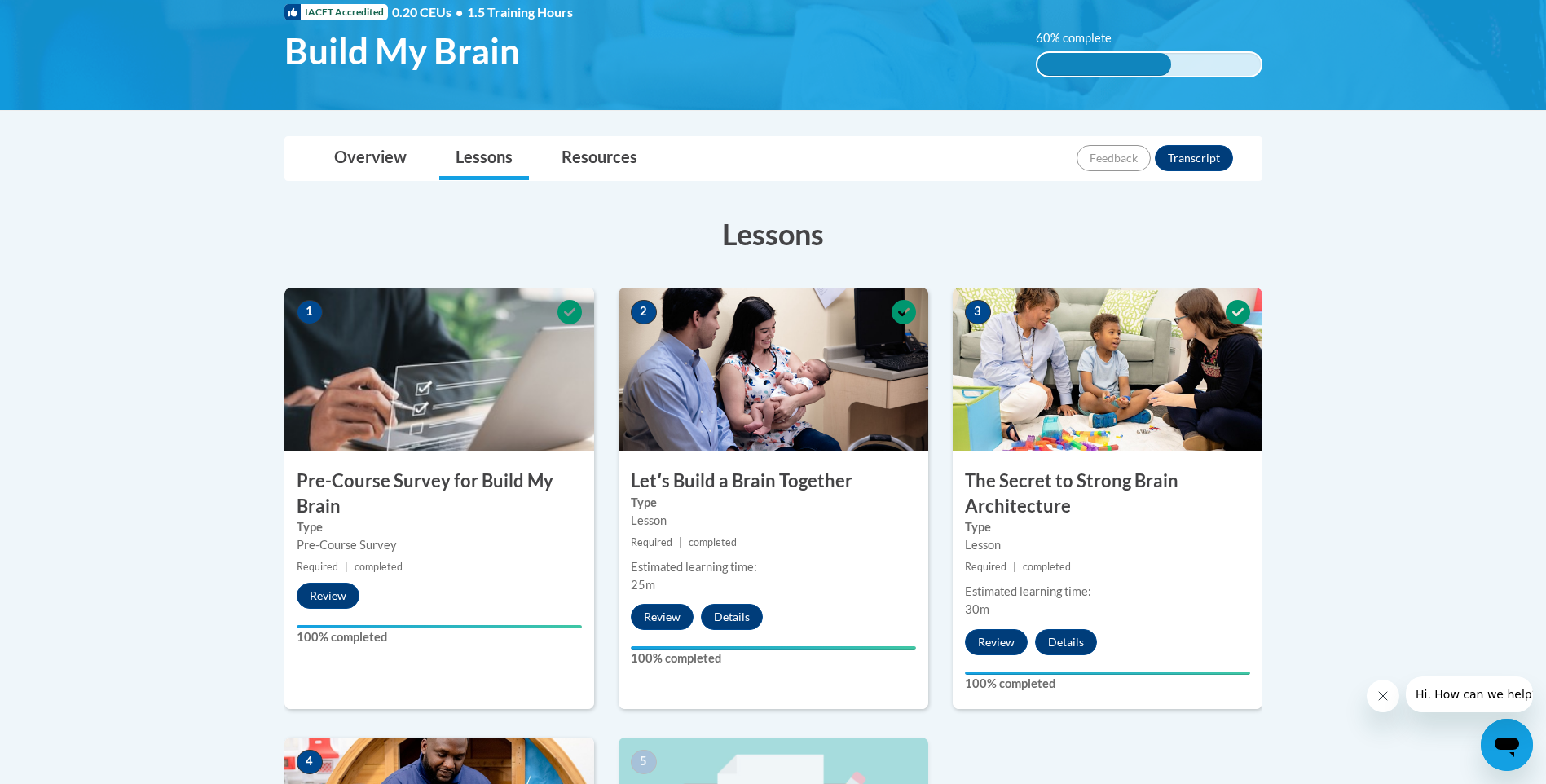
scroll to position [244, 0]
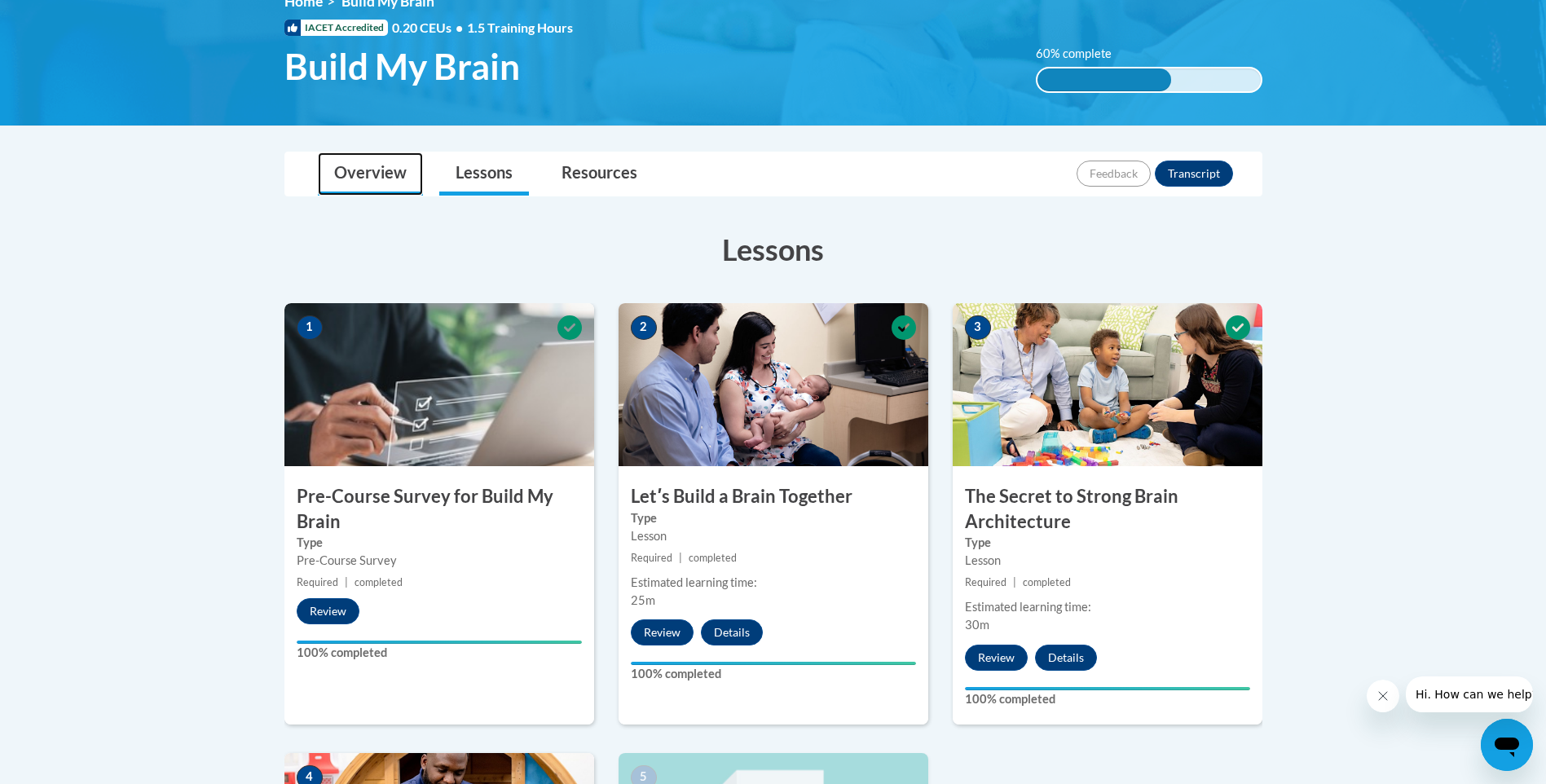
click at [359, 172] on link "Overview" at bounding box center [370, 174] width 105 height 43
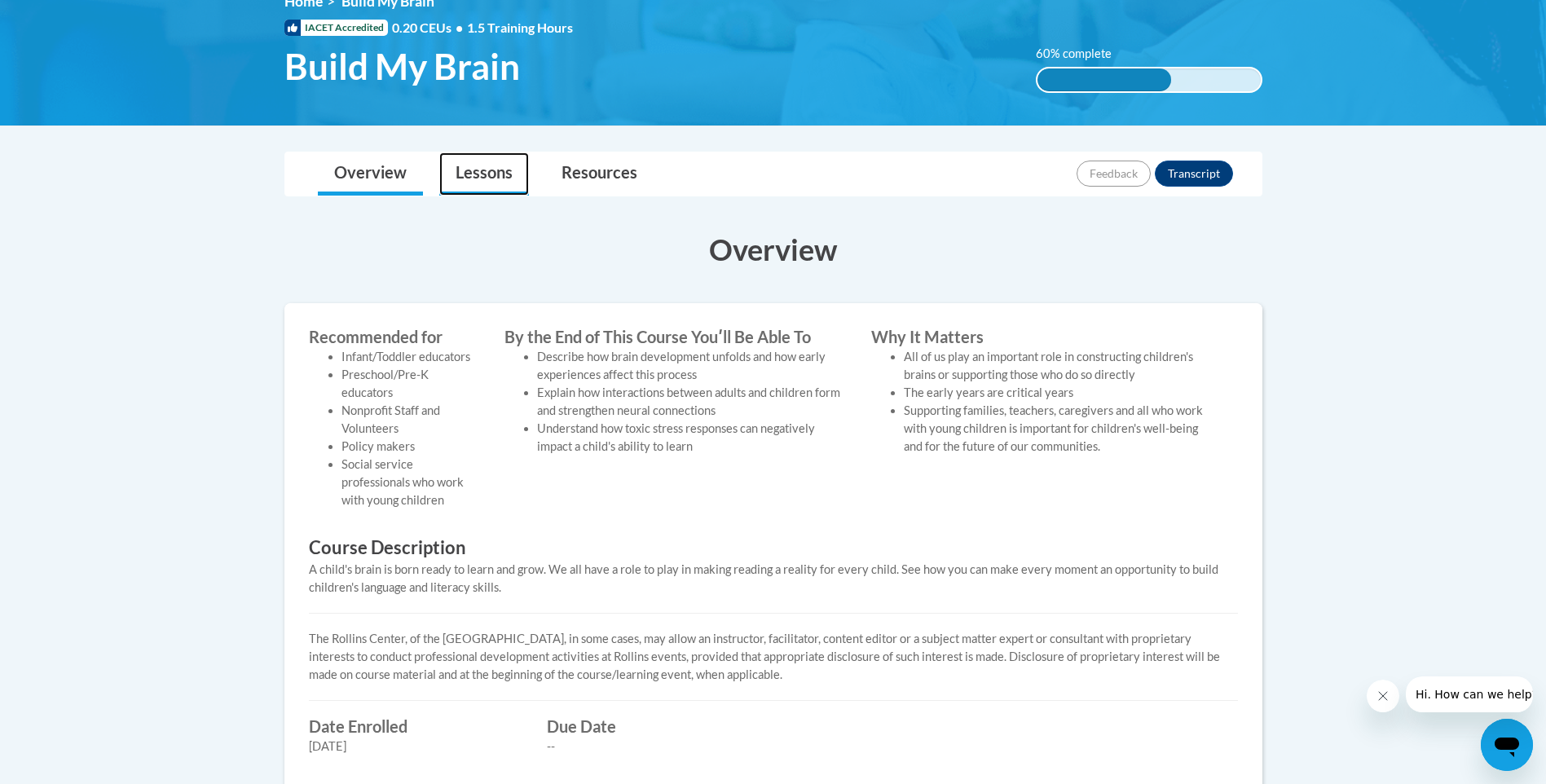
click at [473, 183] on link "Lessons" at bounding box center [484, 174] width 90 height 43
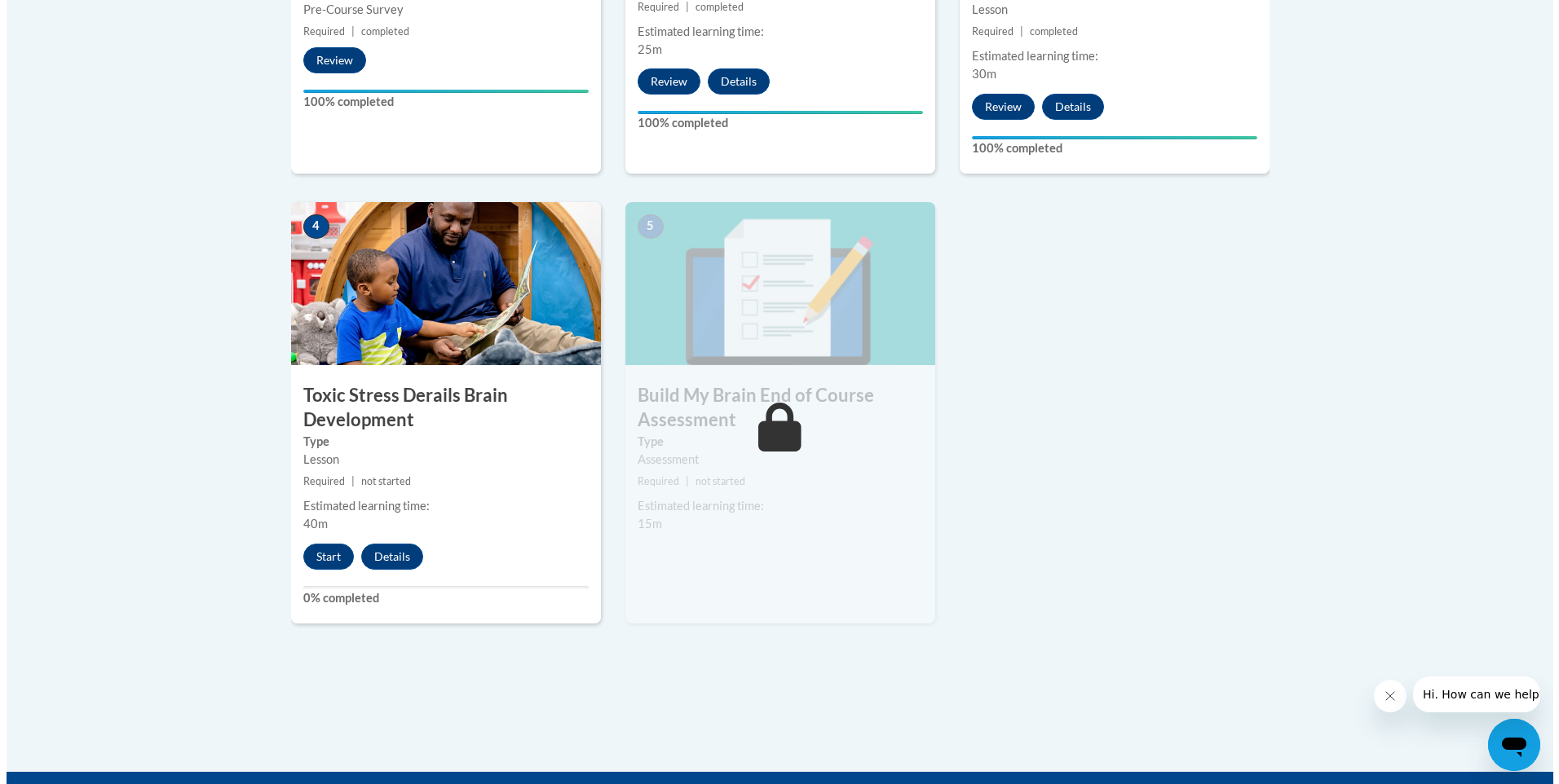
scroll to position [1052, 0]
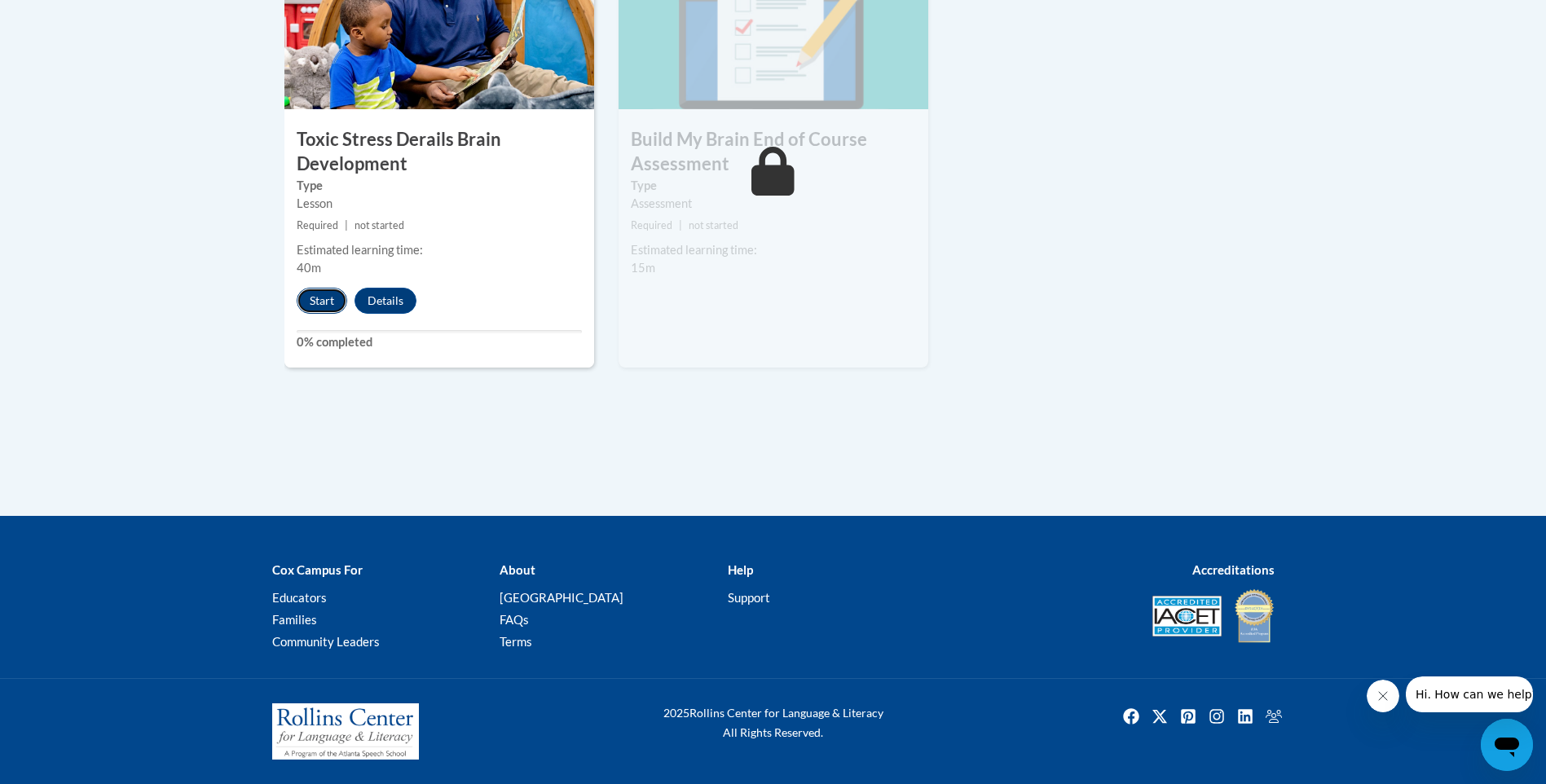
click at [307, 303] on button "Start" at bounding box center [321, 300] width 50 height 26
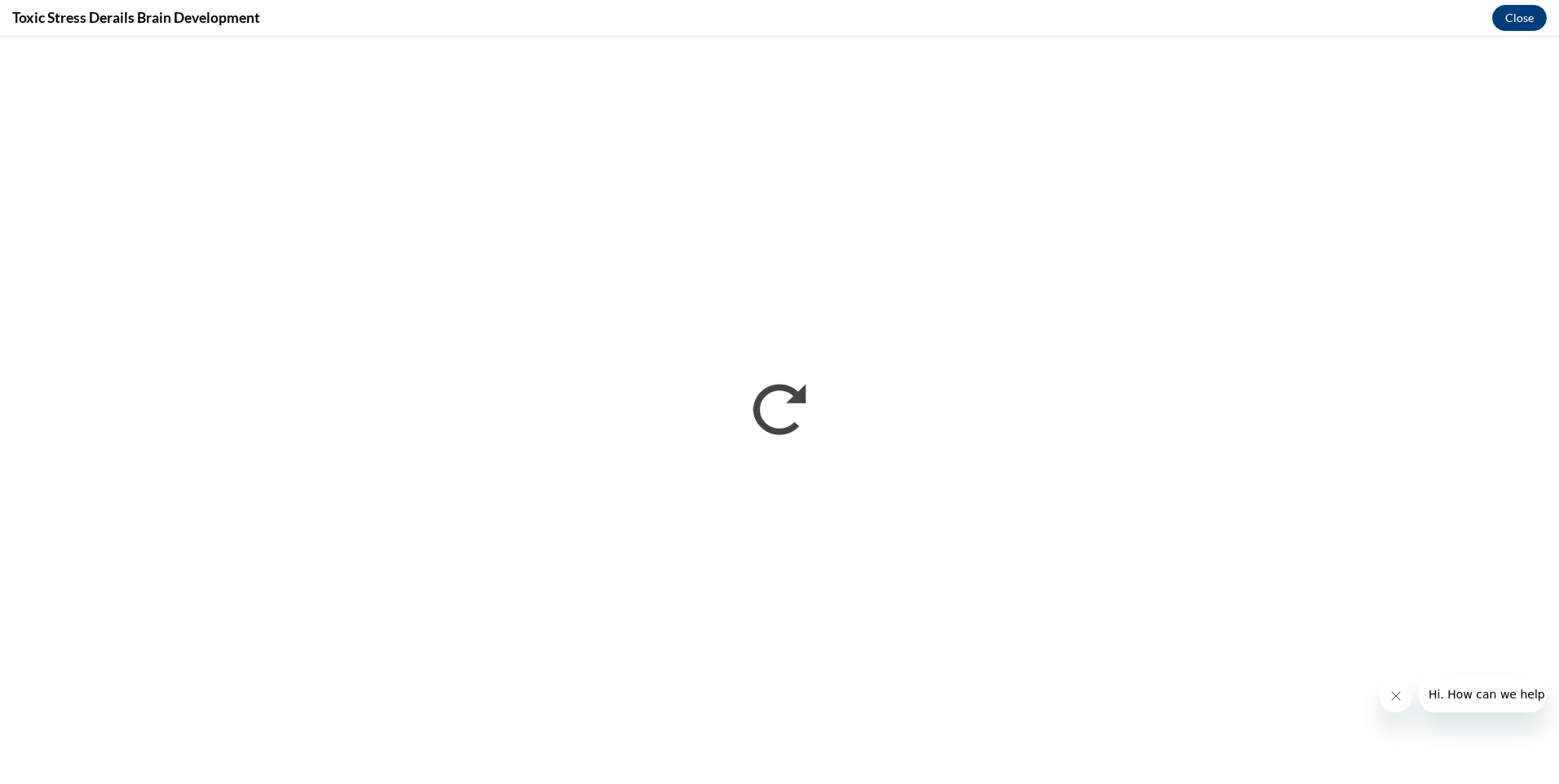
scroll to position [0, 0]
